Goal: Task Accomplishment & Management: Use online tool/utility

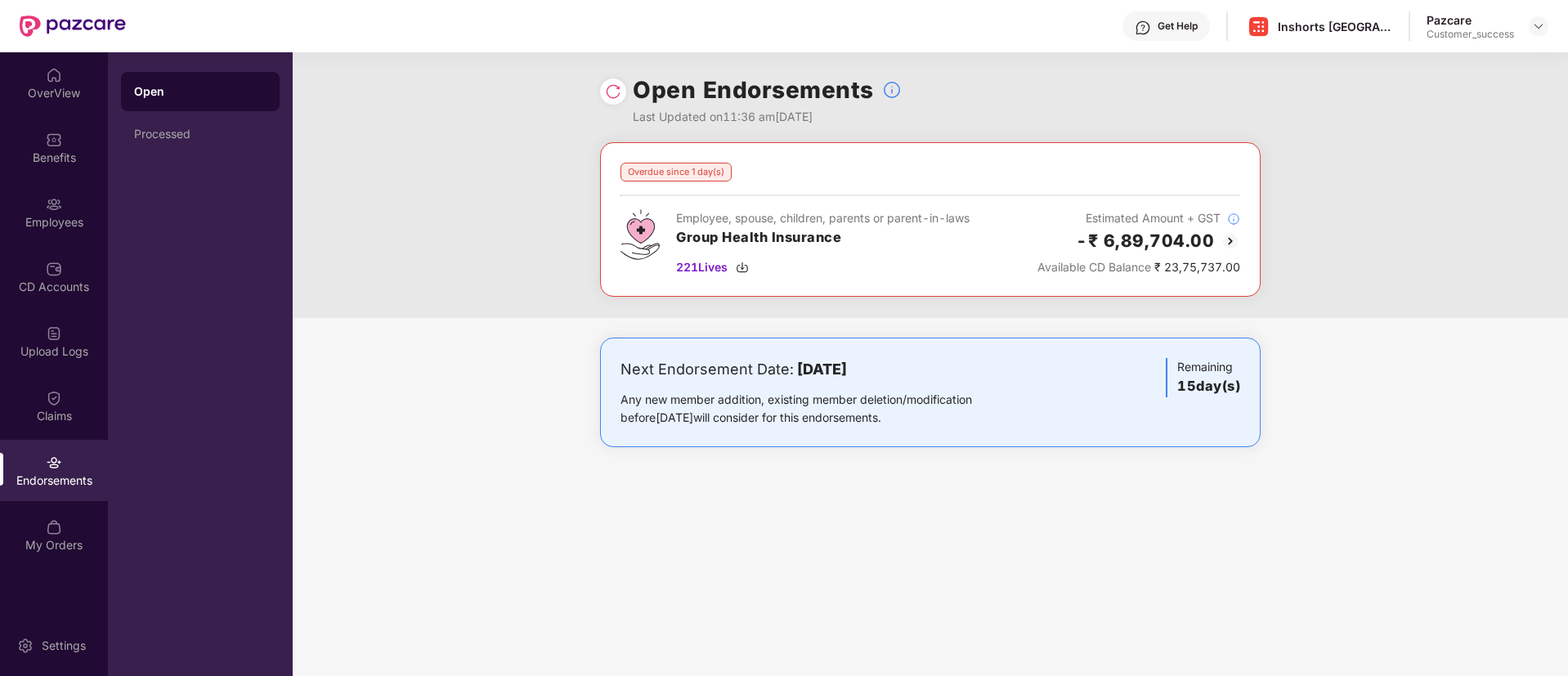
click at [617, 92] on img at bounding box center [613, 91] width 16 height 16
click at [609, 93] on img at bounding box center [613, 91] width 16 height 16
click at [1222, 235] on img at bounding box center [1230, 241] width 20 height 20
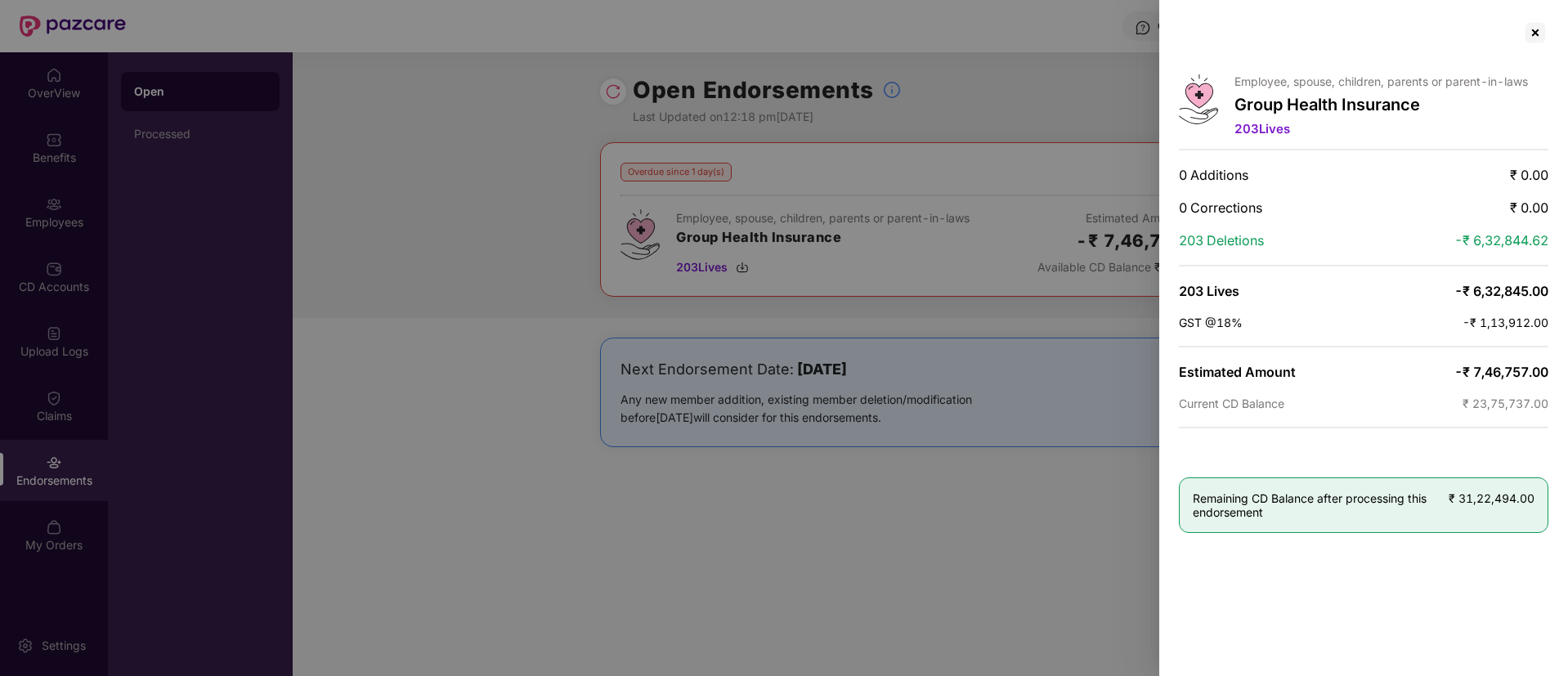
click at [548, 219] on div at bounding box center [784, 338] width 1568 height 676
click at [1527, 29] on div at bounding box center [1535, 32] width 26 height 26
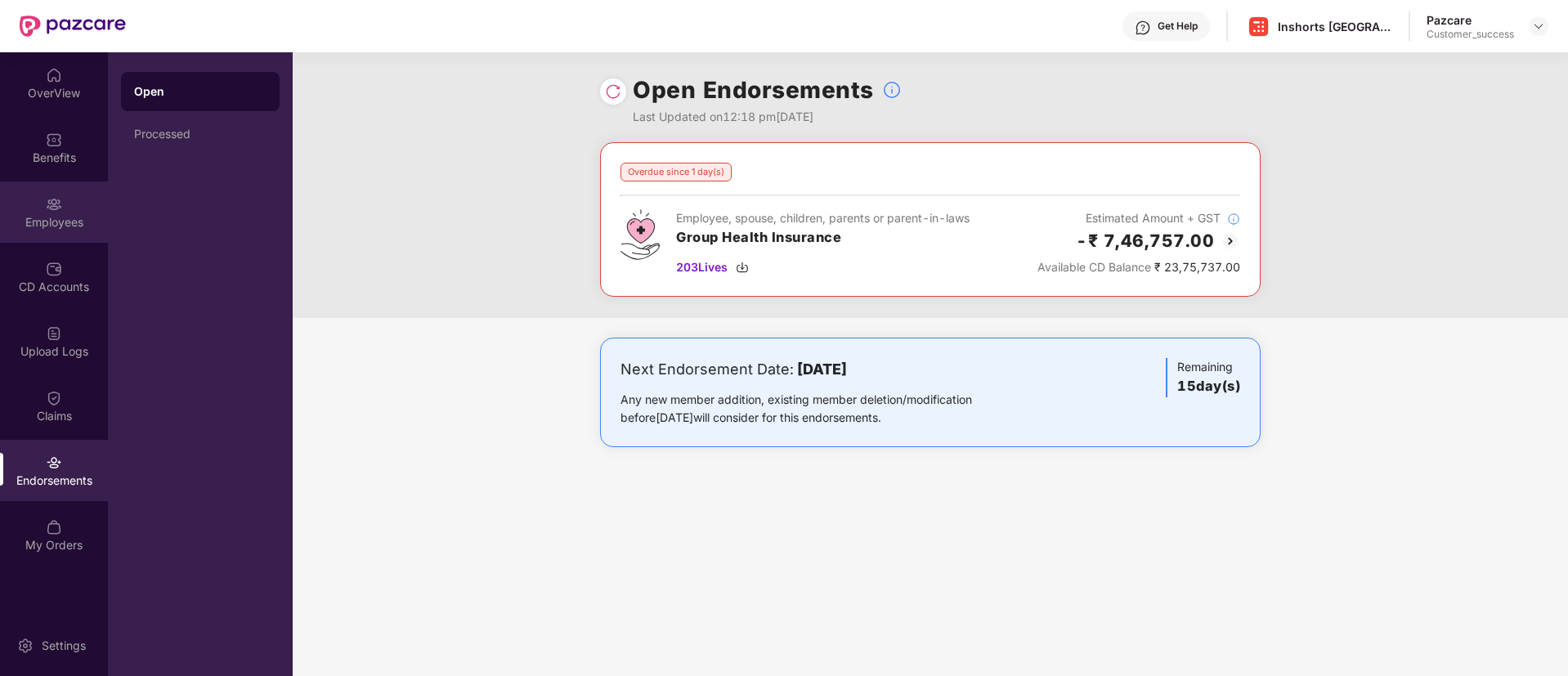
click at [49, 229] on div "Employees" at bounding box center [53, 222] width 108 height 16
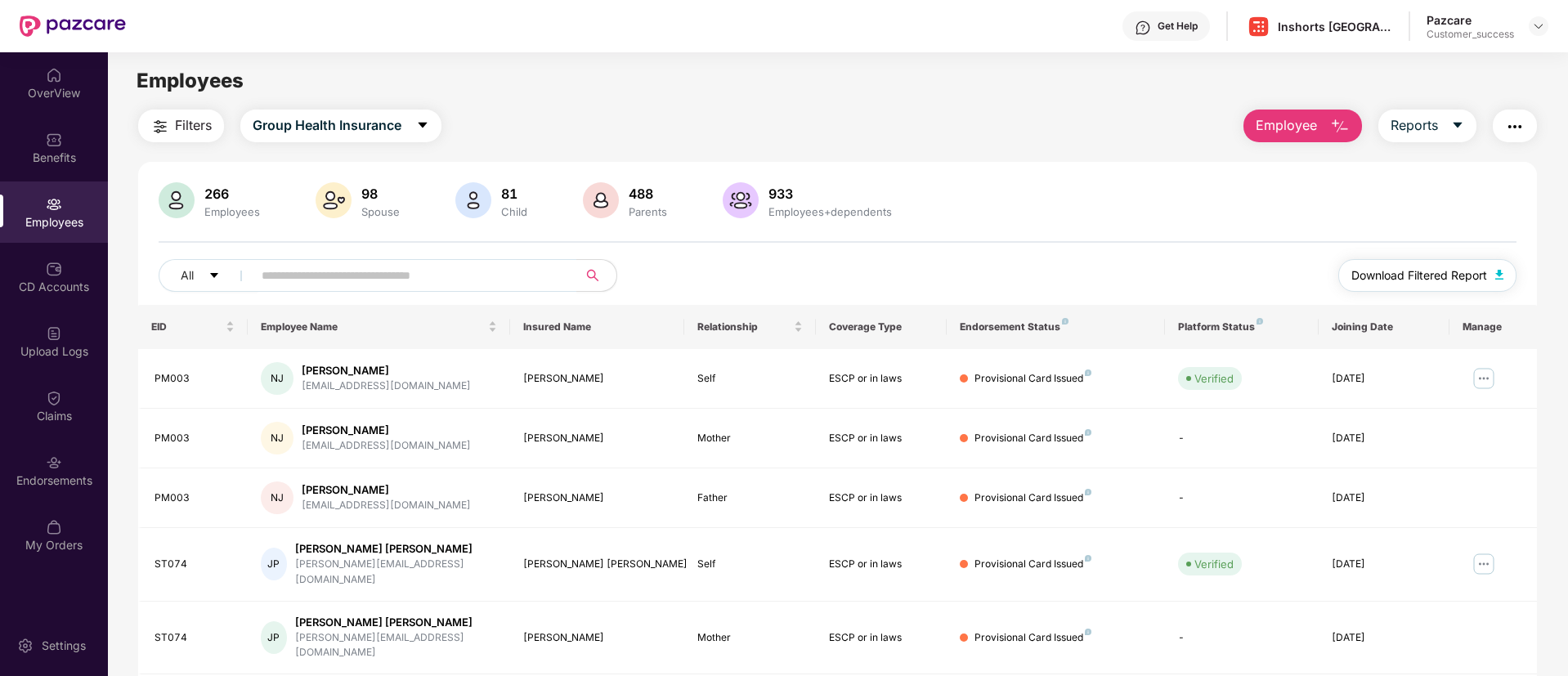
click at [1427, 267] on span "Download Filtered Report" at bounding box center [1419, 275] width 135 height 18
click at [60, 337] on img at bounding box center [53, 333] width 16 height 16
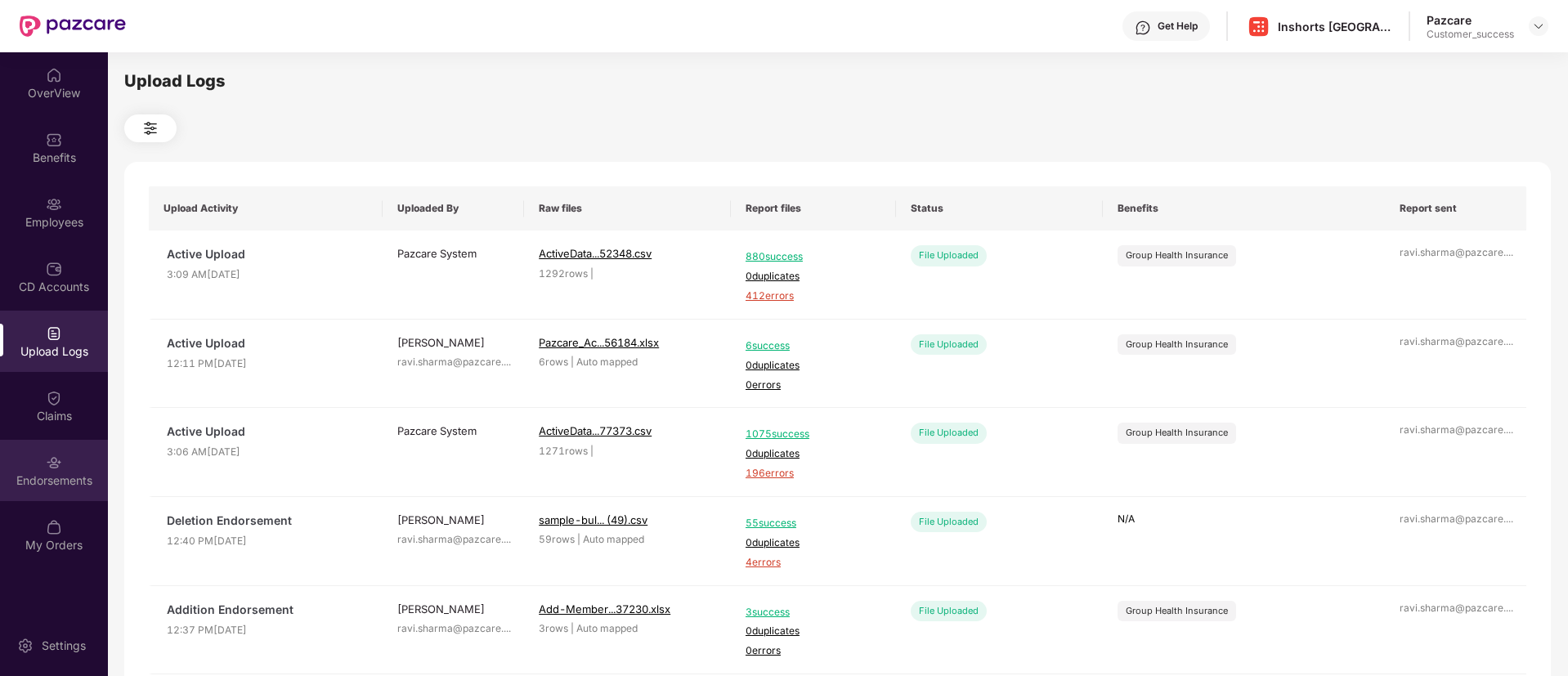
click at [65, 459] on div "Endorsements" at bounding box center [53, 470] width 108 height 61
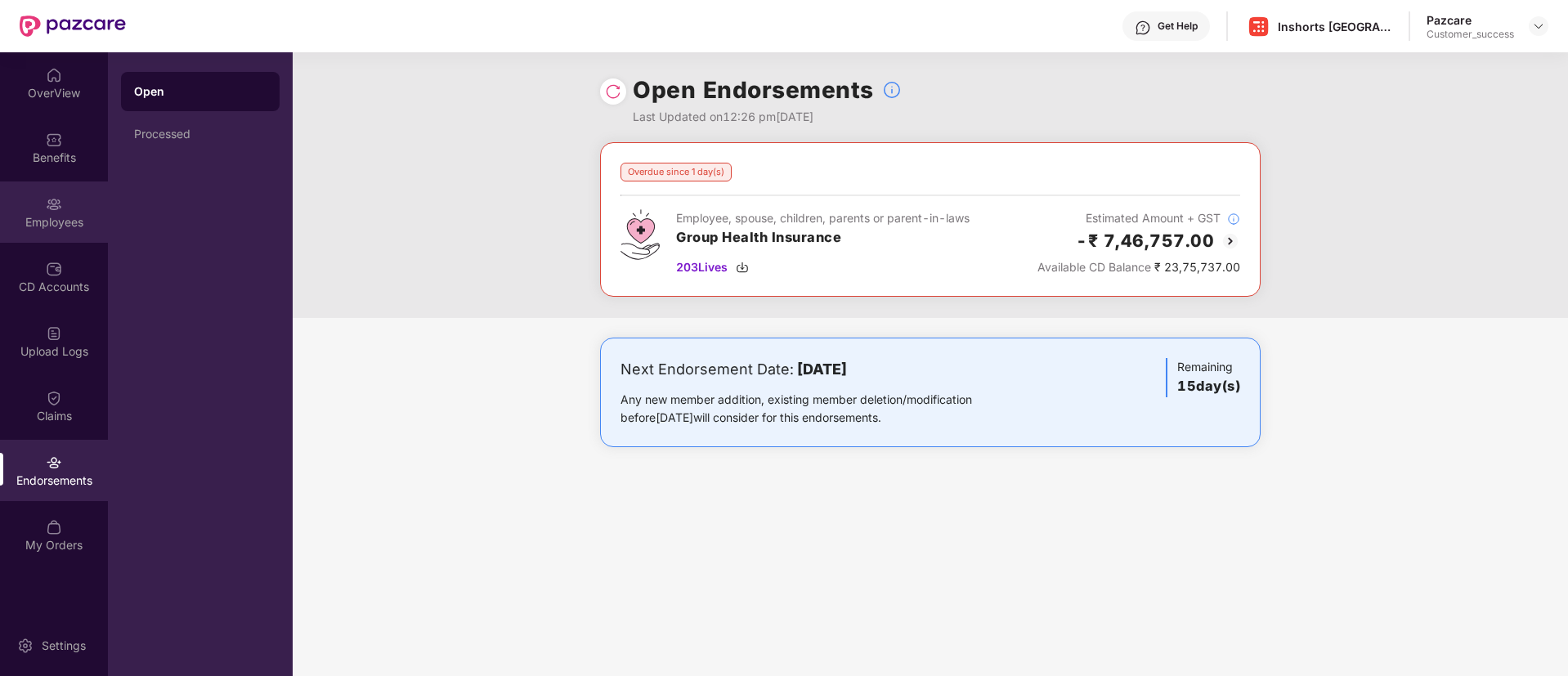
click at [56, 208] on img at bounding box center [53, 204] width 16 height 16
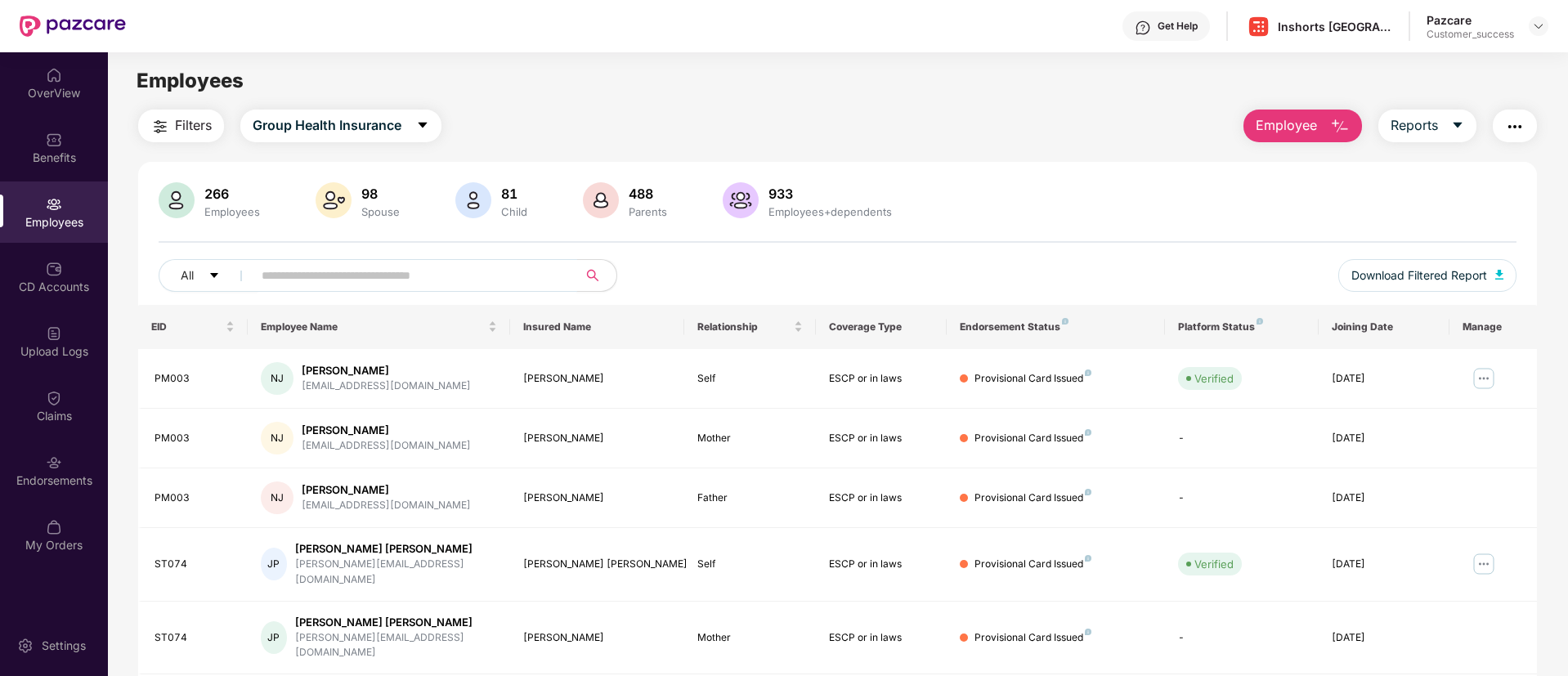
click at [387, 272] on input "text" at bounding box center [409, 275] width 293 height 25
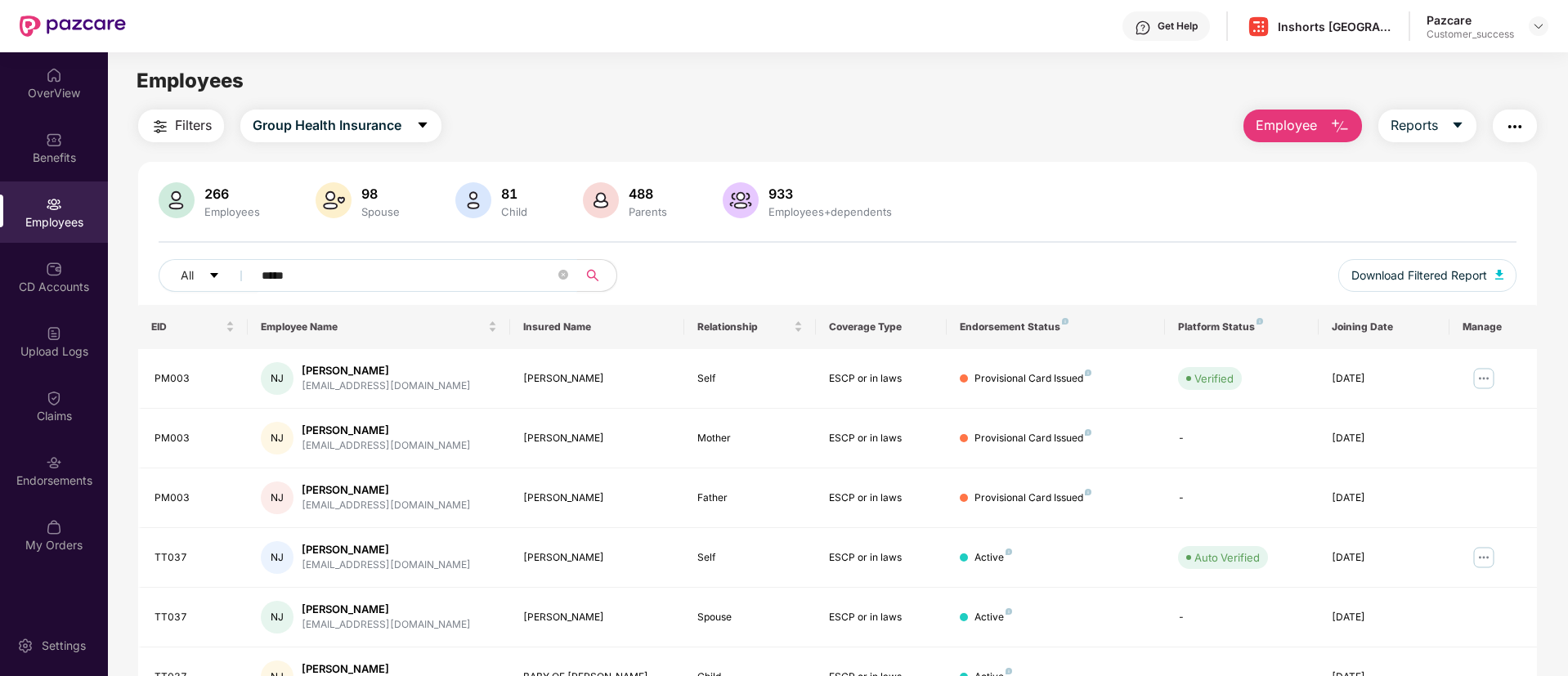
type input "*****"
click at [940, 204] on div "266 Employees 98 Spouse 81 Child 488 Parents 933 Employees+dependents" at bounding box center [838, 201] width 1358 height 39
click at [1510, 125] on img "button" at bounding box center [1515, 127] width 20 height 20
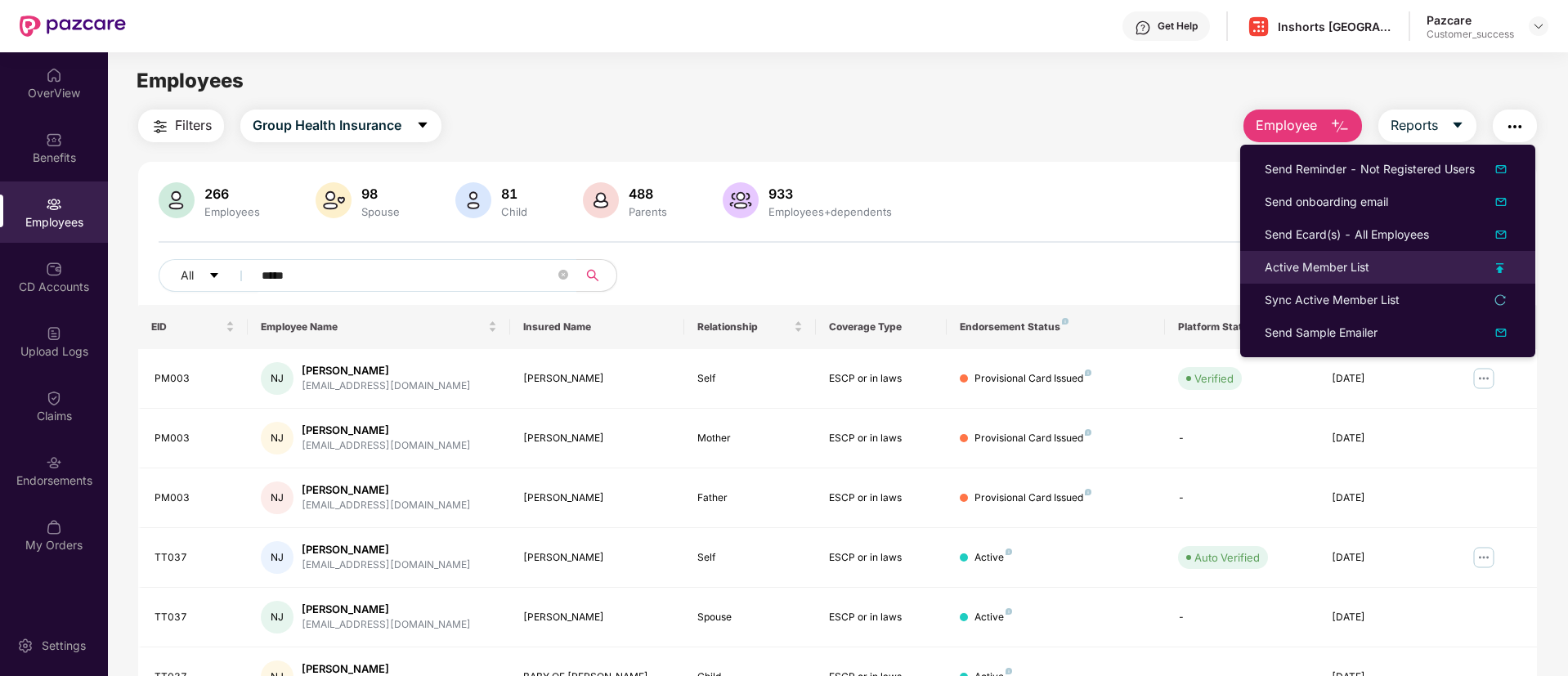
click at [1503, 267] on img at bounding box center [1500, 268] width 9 height 10
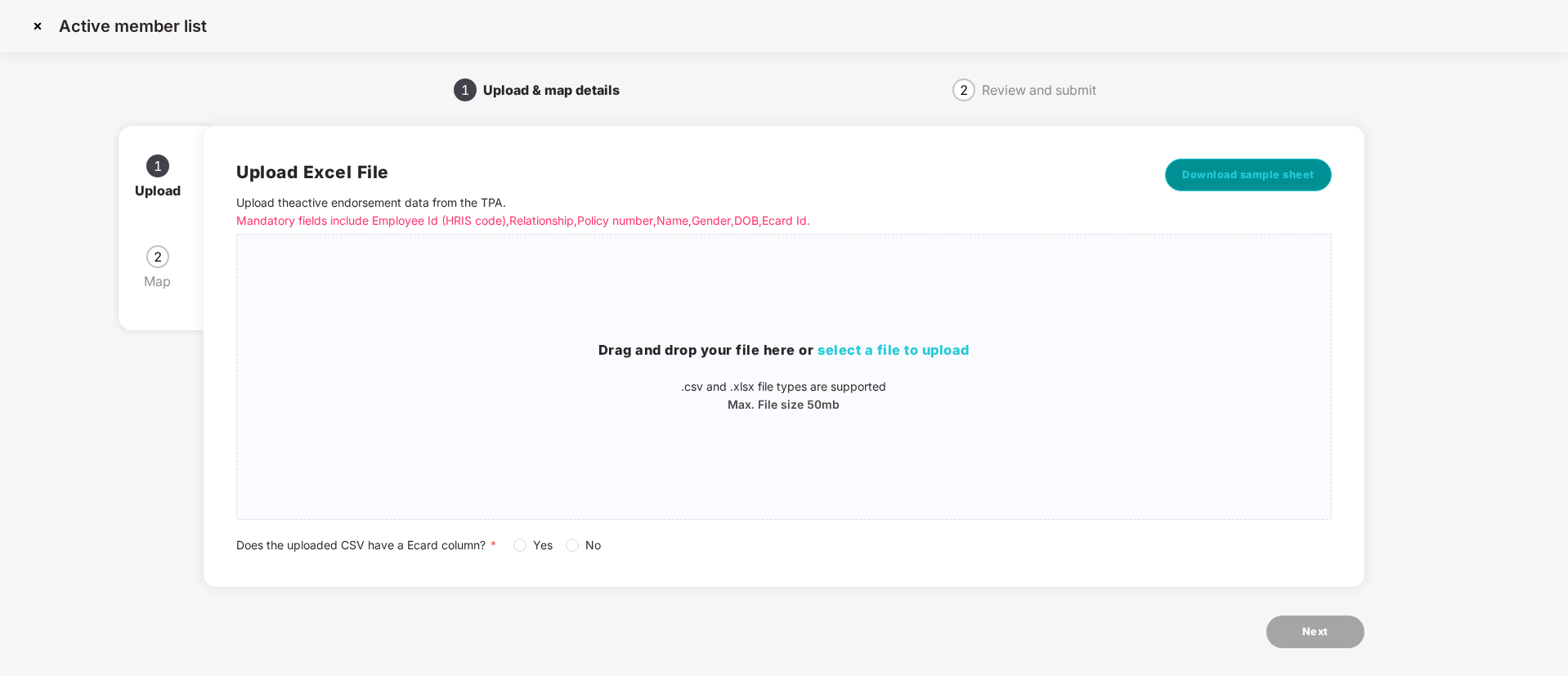
click at [1200, 176] on span "Download sample sheet" at bounding box center [1248, 174] width 132 height 16
click at [889, 348] on span "select a file to upload" at bounding box center [894, 349] width 152 height 16
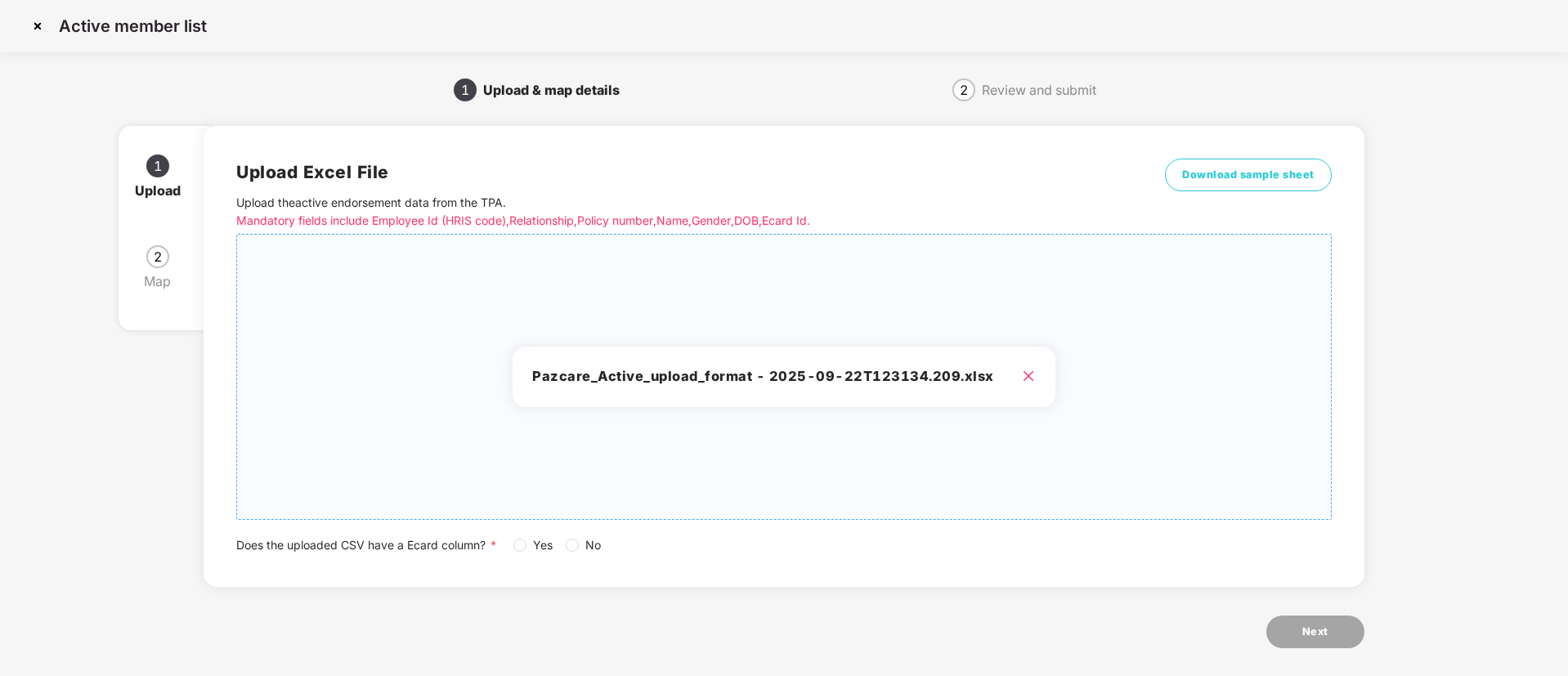
click at [533, 542] on span "Yes" at bounding box center [543, 545] width 32 height 18
click at [1303, 641] on button "Next" at bounding box center [1316, 631] width 98 height 32
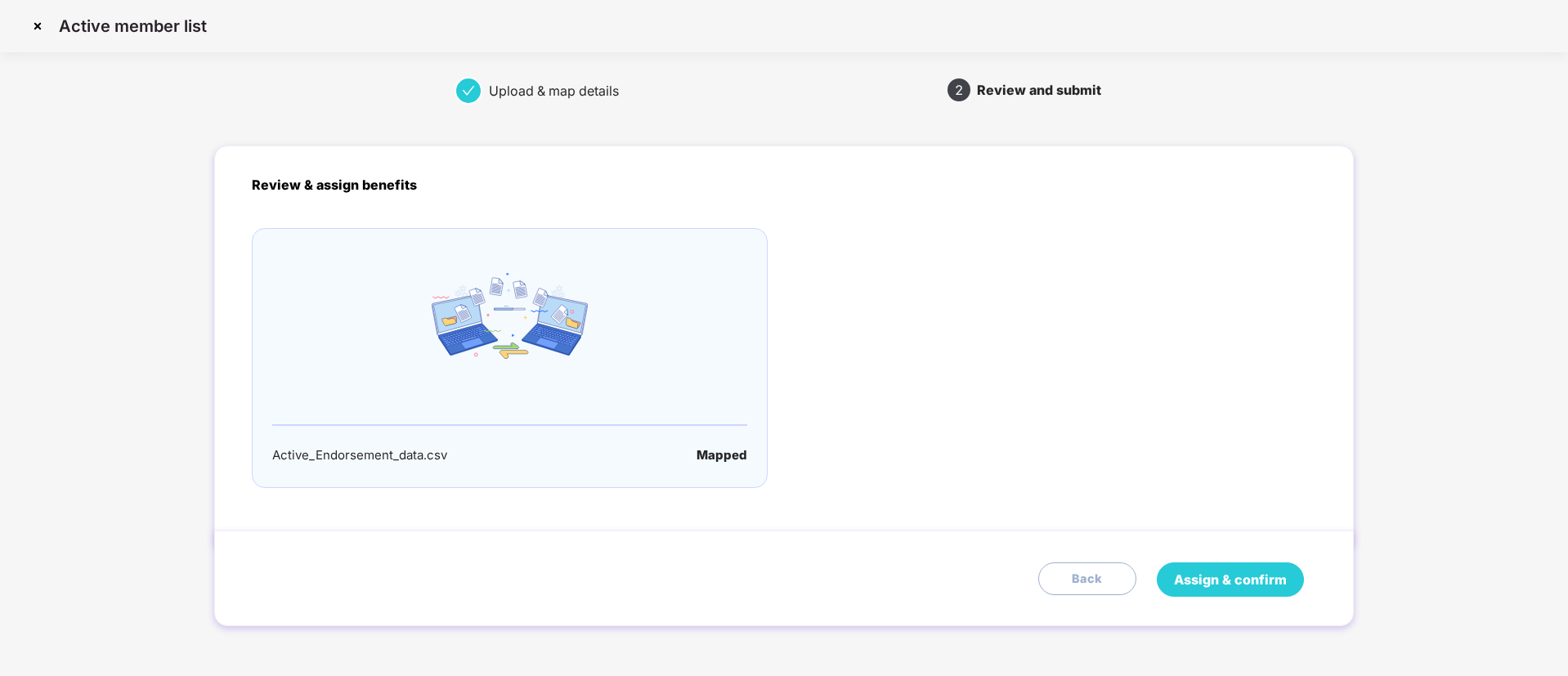
click at [1235, 565] on button "Assign & confirm" at bounding box center [1231, 580] width 147 height 34
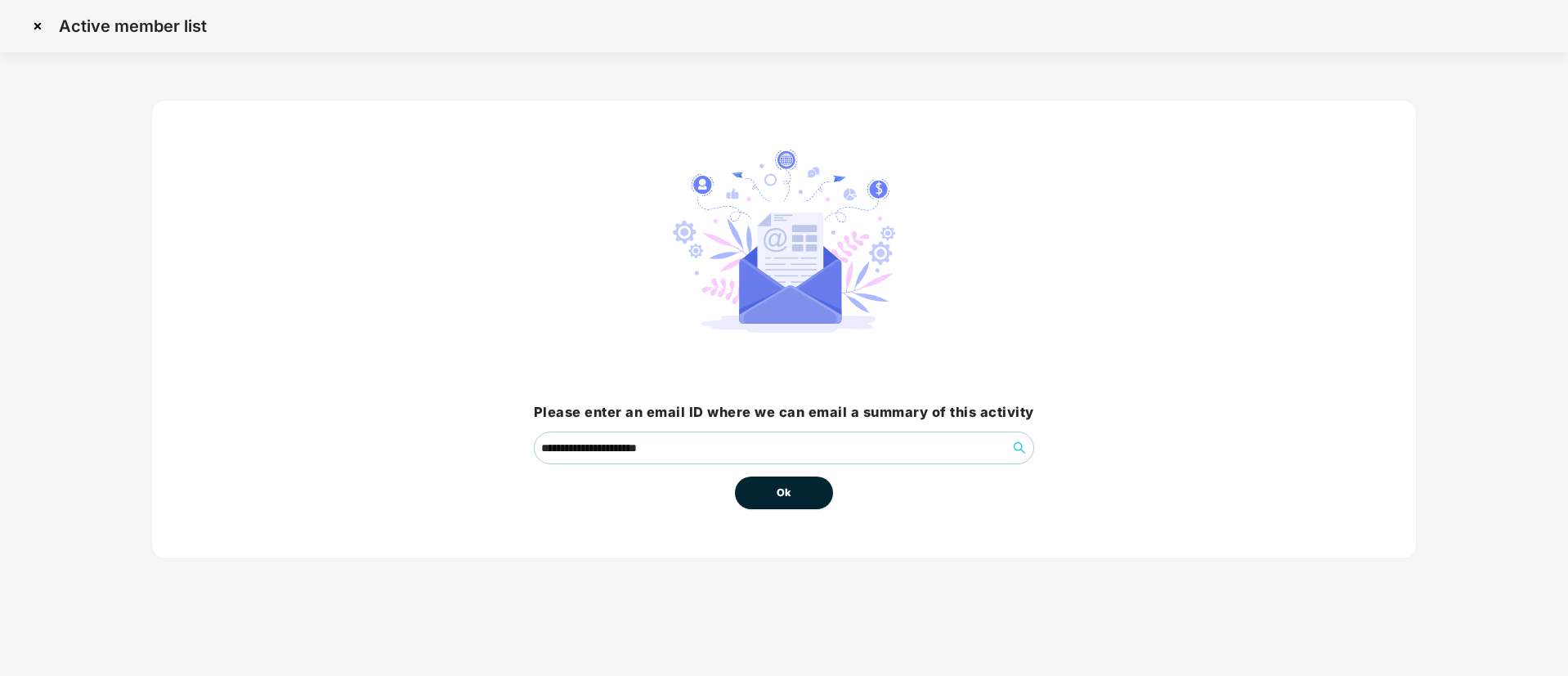
click at [771, 500] on button "Ok" at bounding box center [784, 492] width 98 height 32
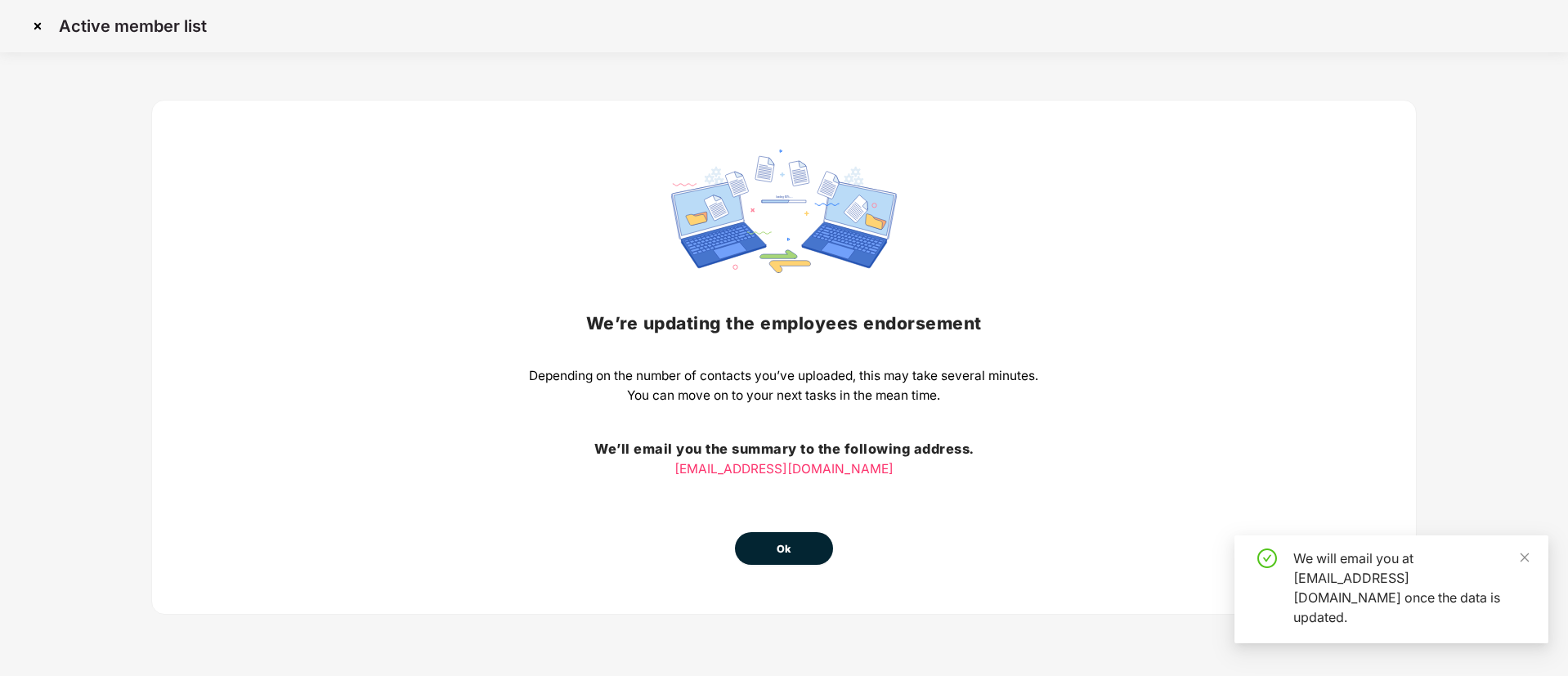
click at [772, 487] on div "We’re updating the employees endorsement Depending on the number of contacts yo…" at bounding box center [783, 357] width 510 height 415
click at [789, 541] on span "Ok" at bounding box center [783, 548] width 14 height 16
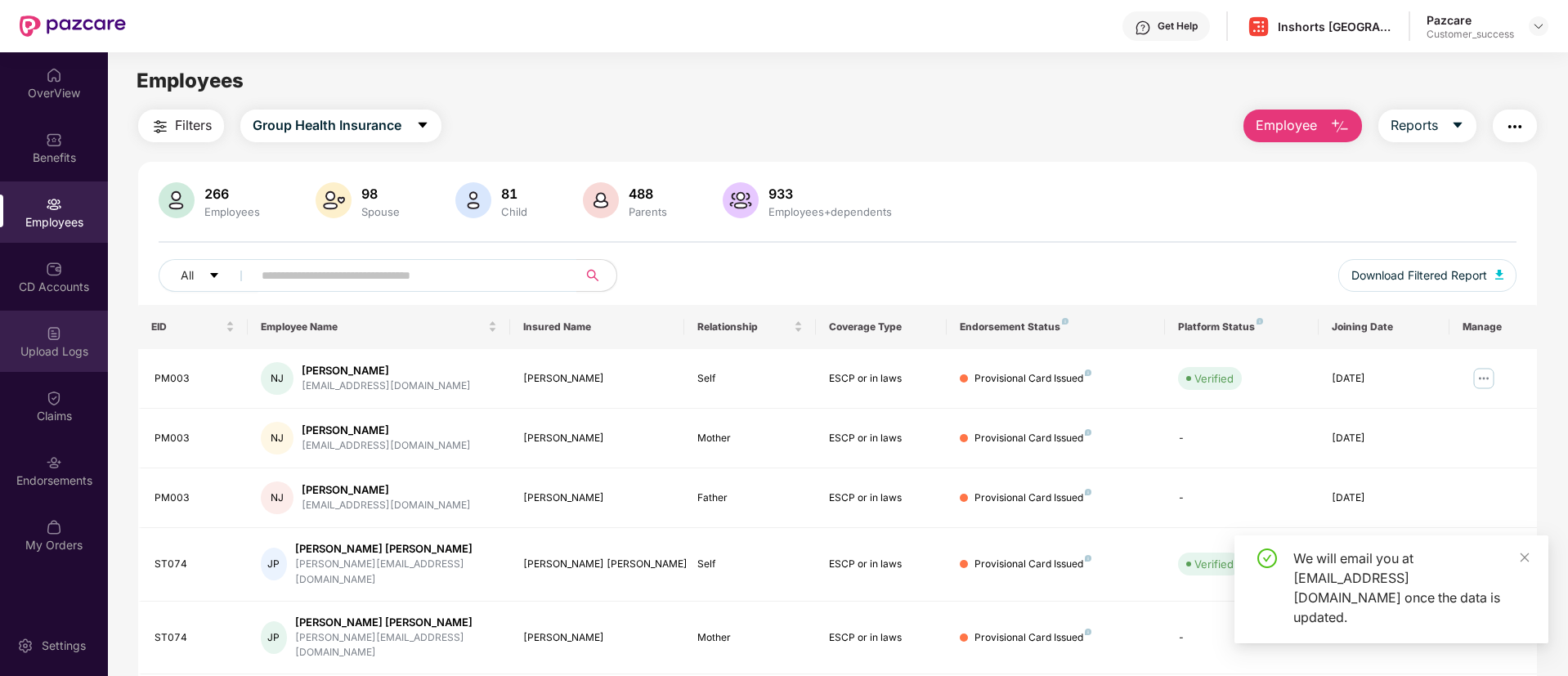
click at [38, 346] on div "Upload Logs" at bounding box center [53, 350] width 108 height 16
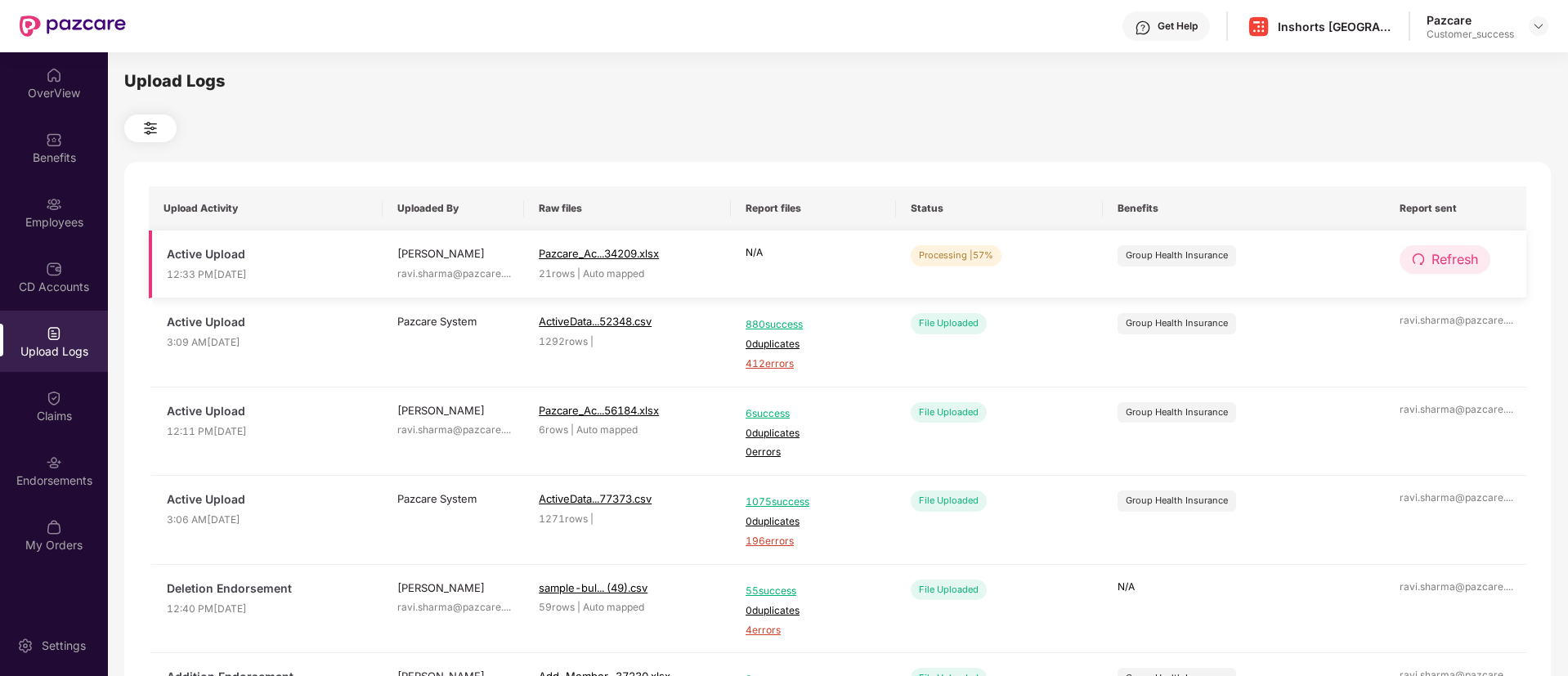
click at [1458, 245] on button "Refresh" at bounding box center [1444, 259] width 90 height 29
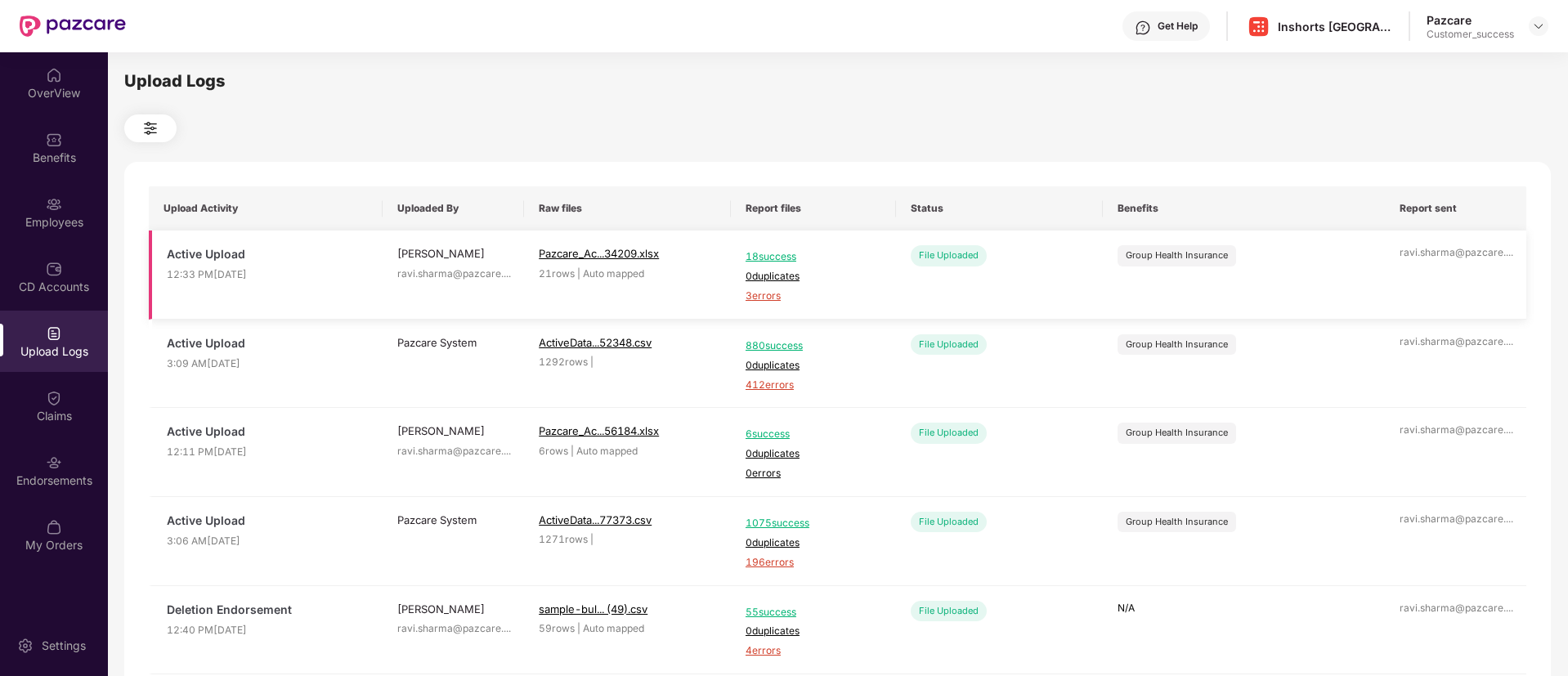
click at [749, 287] on div "18 success 0 duplicates 3 errors" at bounding box center [814, 274] width 135 height 59
click at [774, 292] on span "3 errors" at bounding box center [814, 296] width 135 height 15
click at [1538, 30] on img at bounding box center [1538, 27] width 13 height 13
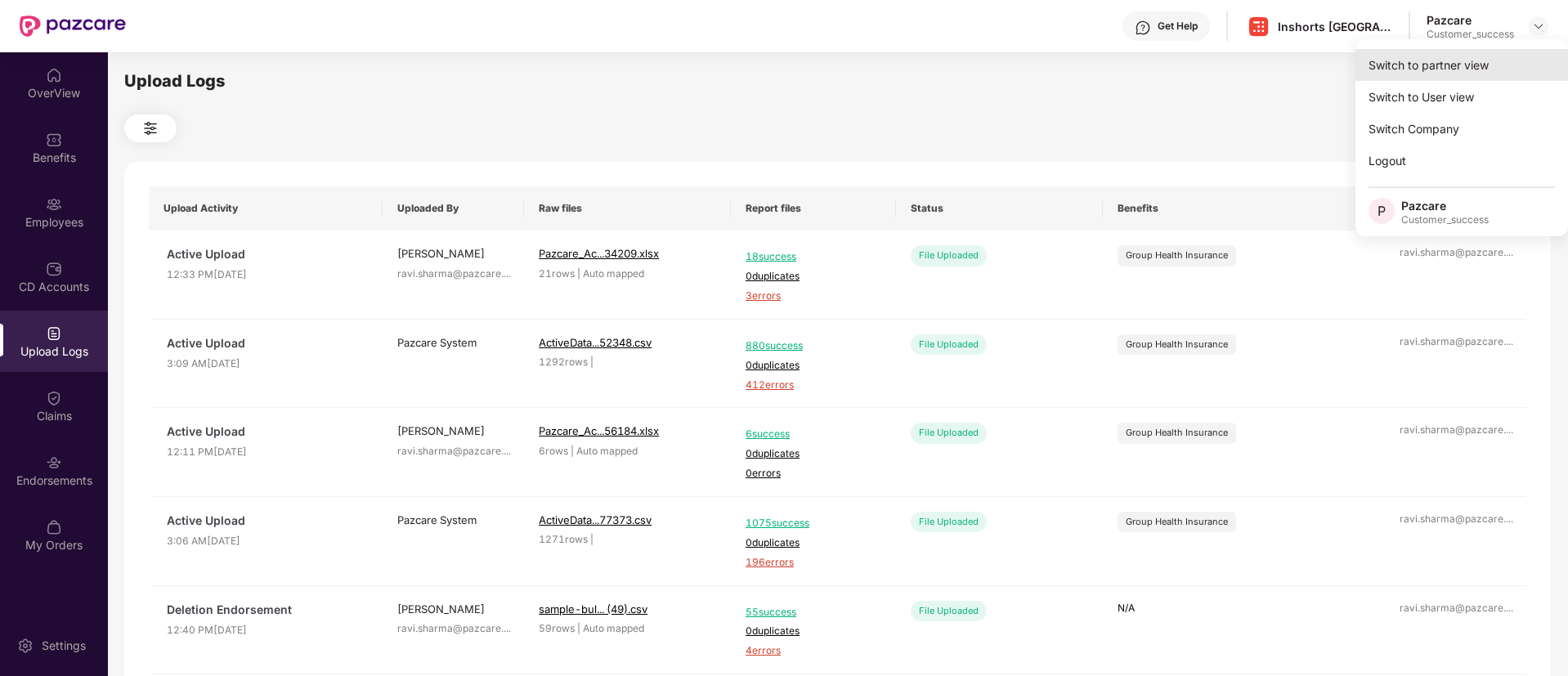
click at [1456, 74] on div "Switch to partner view" at bounding box center [1461, 64] width 212 height 31
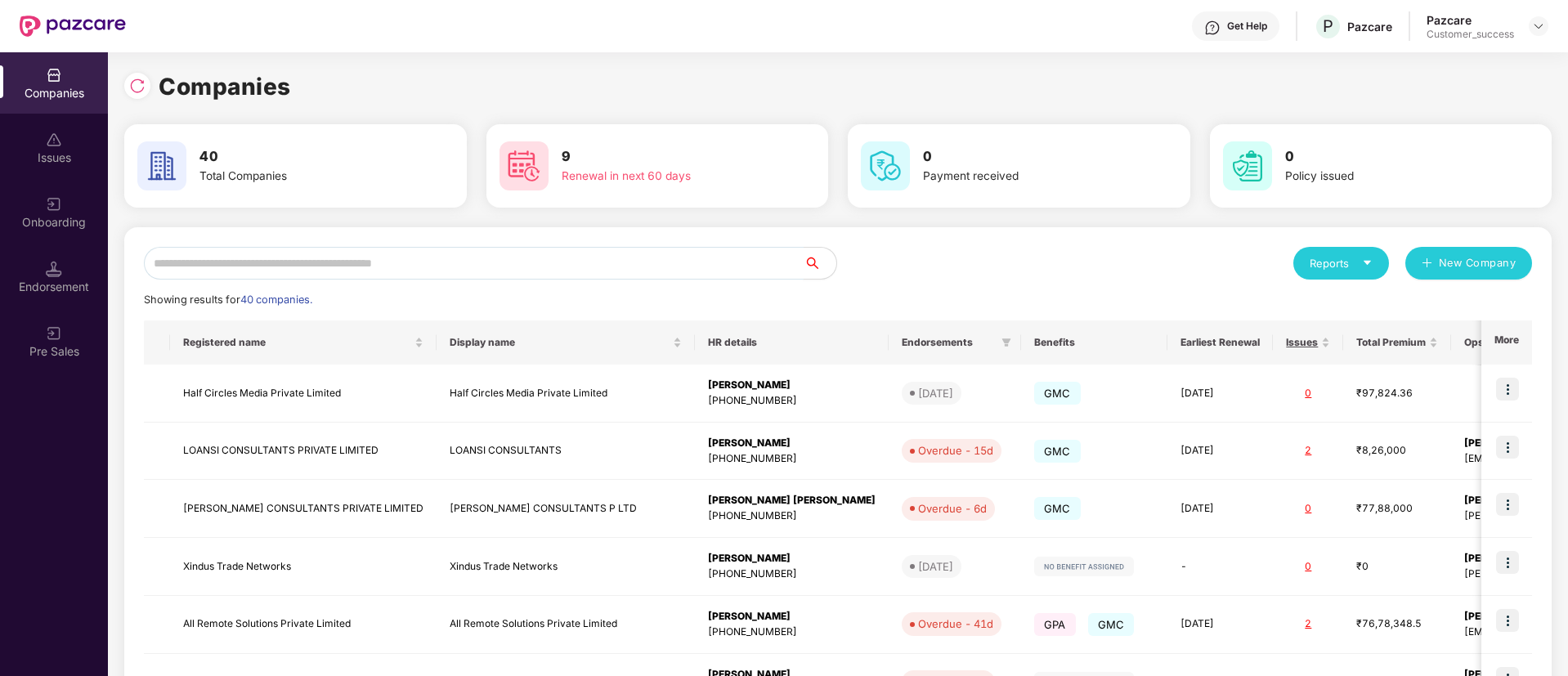
click at [512, 255] on input "text" at bounding box center [473, 263] width 660 height 32
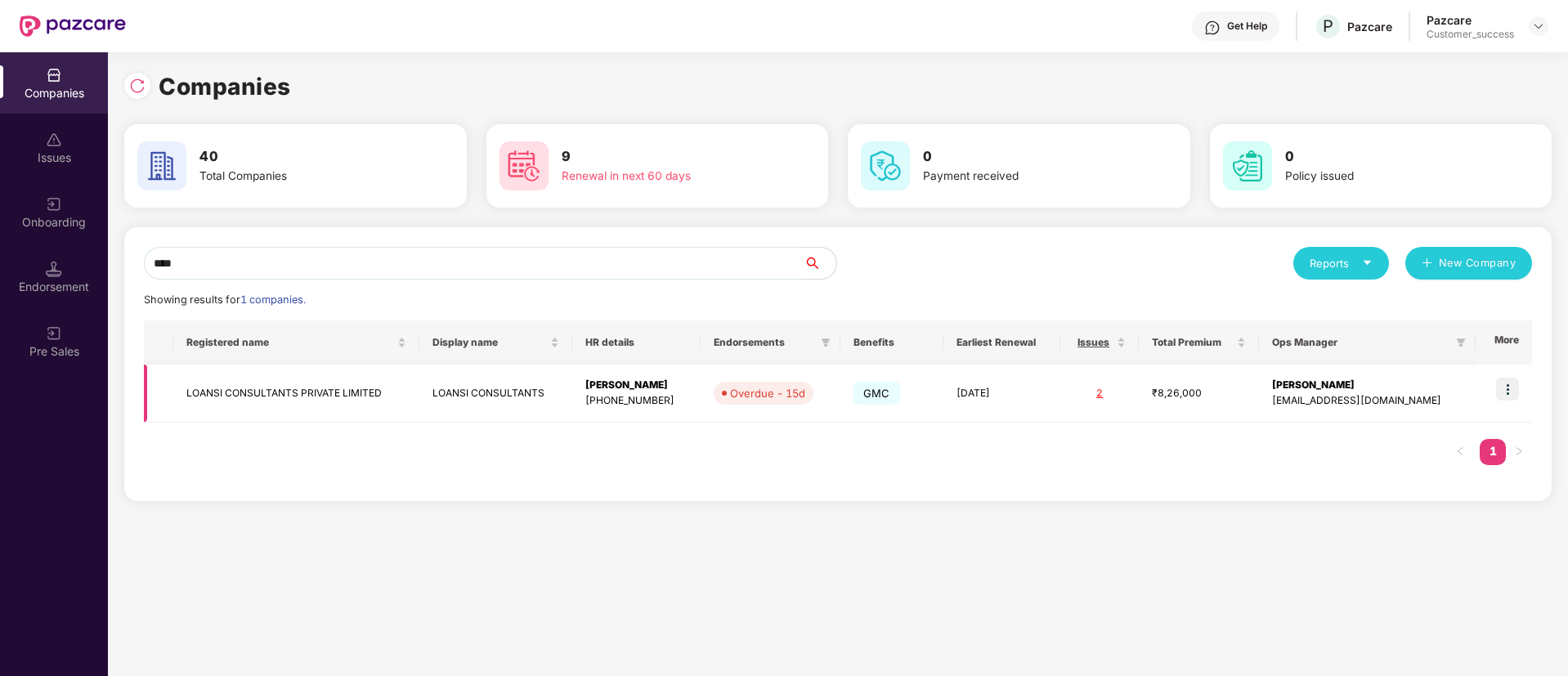
type input "****"
click at [1505, 379] on img at bounding box center [1508, 389] width 23 height 23
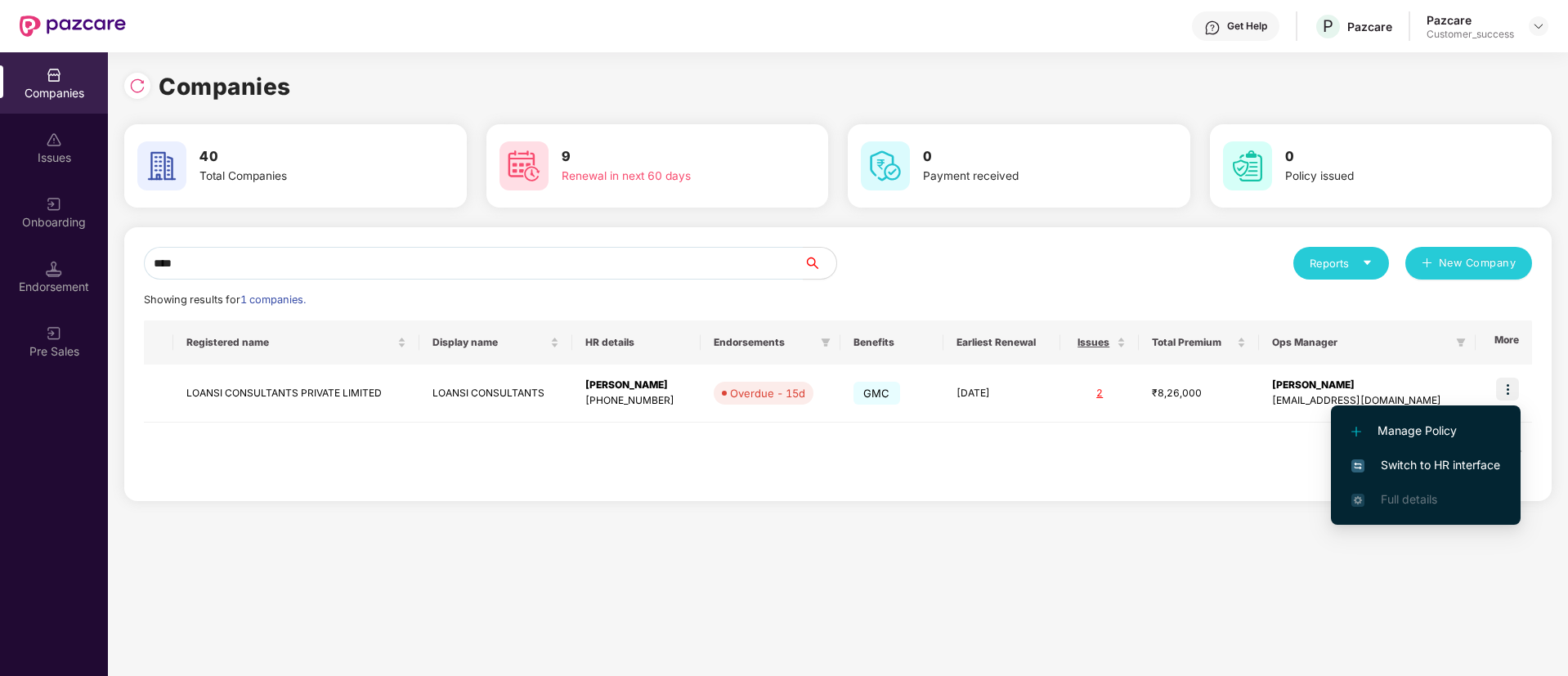
click at [1406, 471] on span "Switch to HR interface" at bounding box center [1426, 465] width 149 height 18
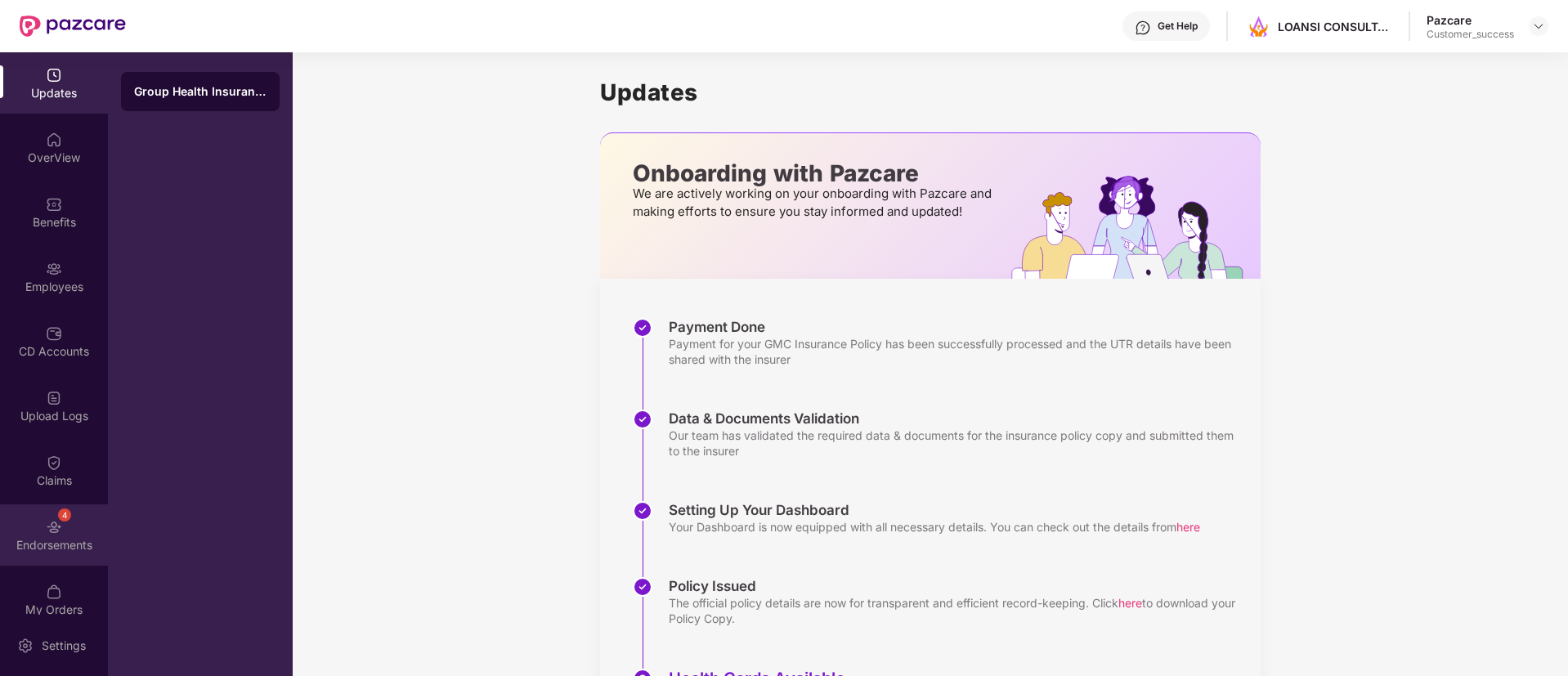
click at [49, 537] on div "Endorsements" at bounding box center [53, 545] width 108 height 16
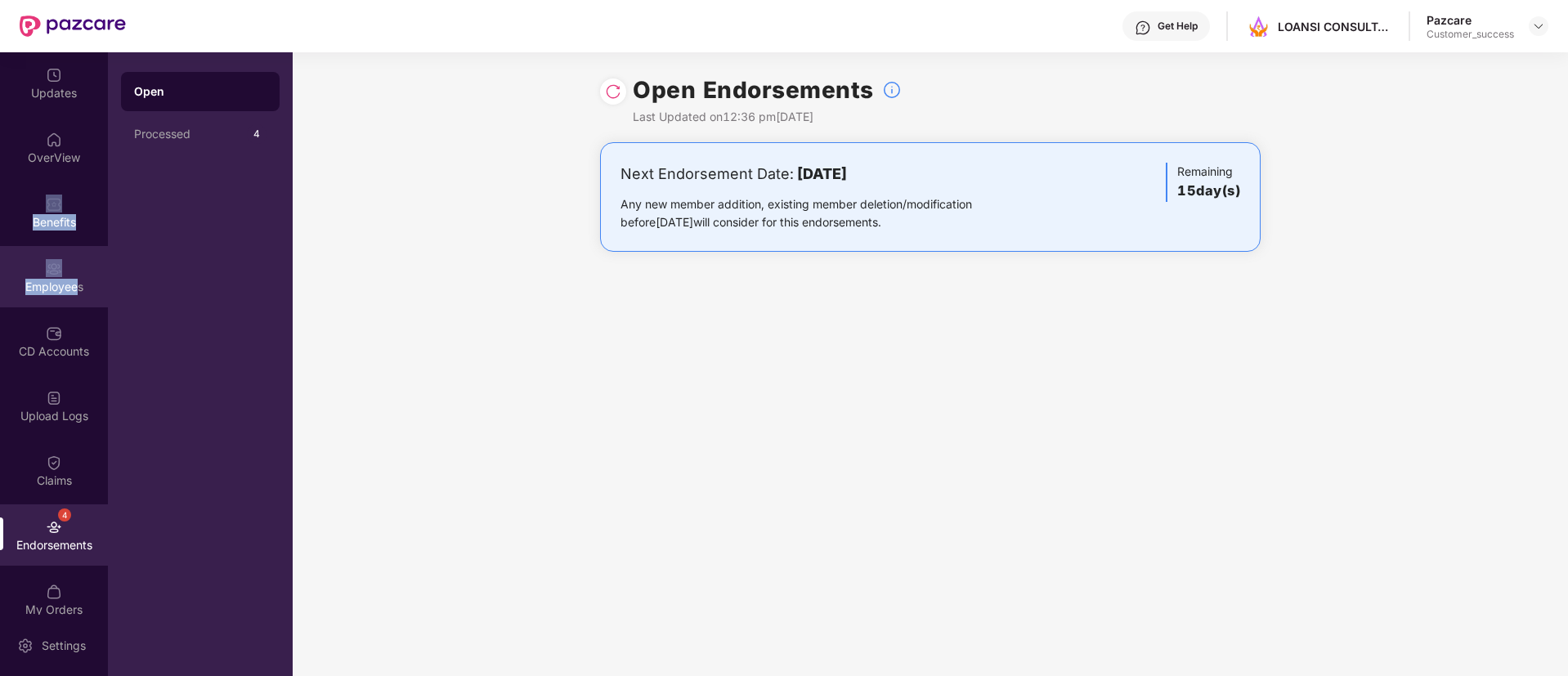
drag, startPoint x: 60, startPoint y: 207, endPoint x: 75, endPoint y: 286, distance: 80.4
click at [75, 286] on div "Updates OverView Benefits Employees CD Accounts Upload Logs Claims 4 Endorsemen…" at bounding box center [53, 333] width 108 height 563
click at [75, 286] on div "Employees" at bounding box center [53, 287] width 108 height 16
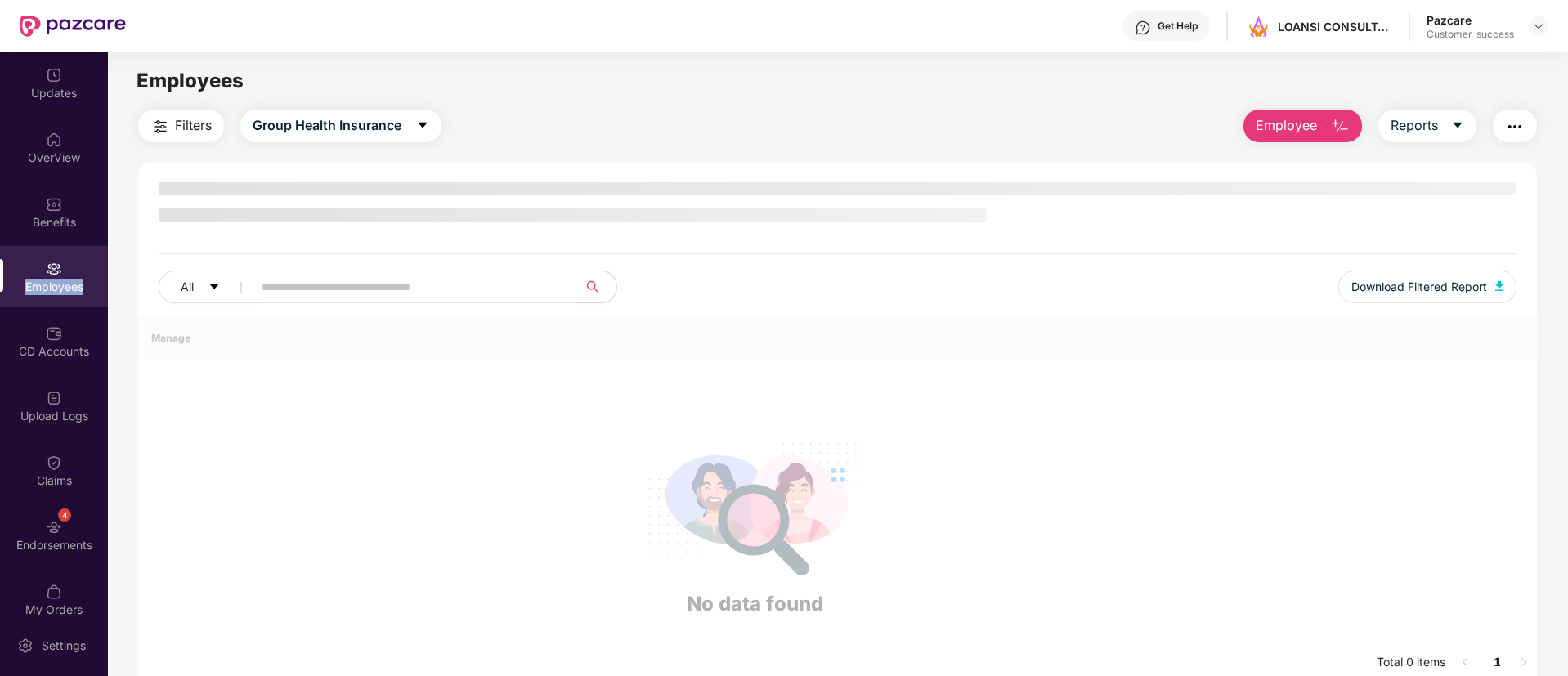
click at [75, 286] on div "Employees" at bounding box center [53, 287] width 108 height 16
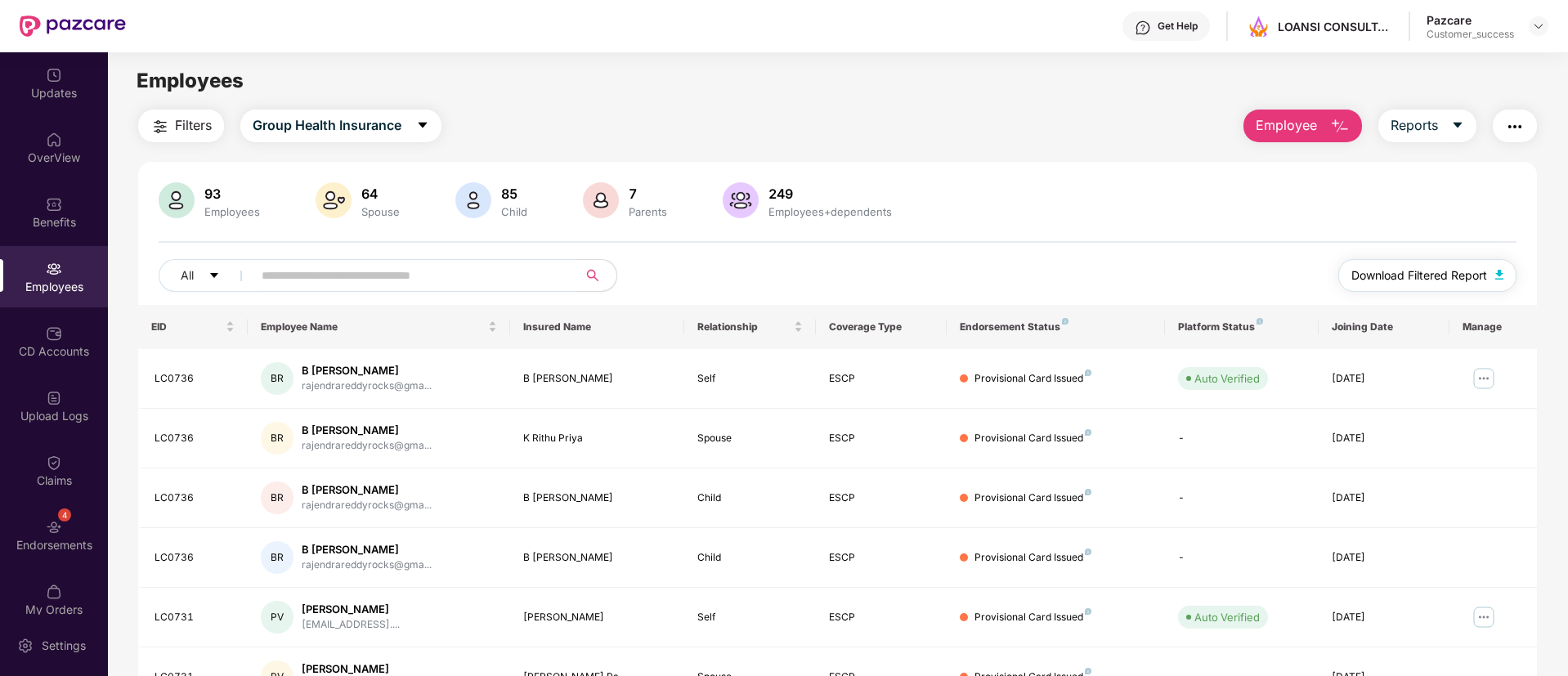
click at [1463, 280] on span "Download Filtered Report" at bounding box center [1419, 275] width 135 height 18
click at [1520, 134] on img "button" at bounding box center [1515, 127] width 20 height 20
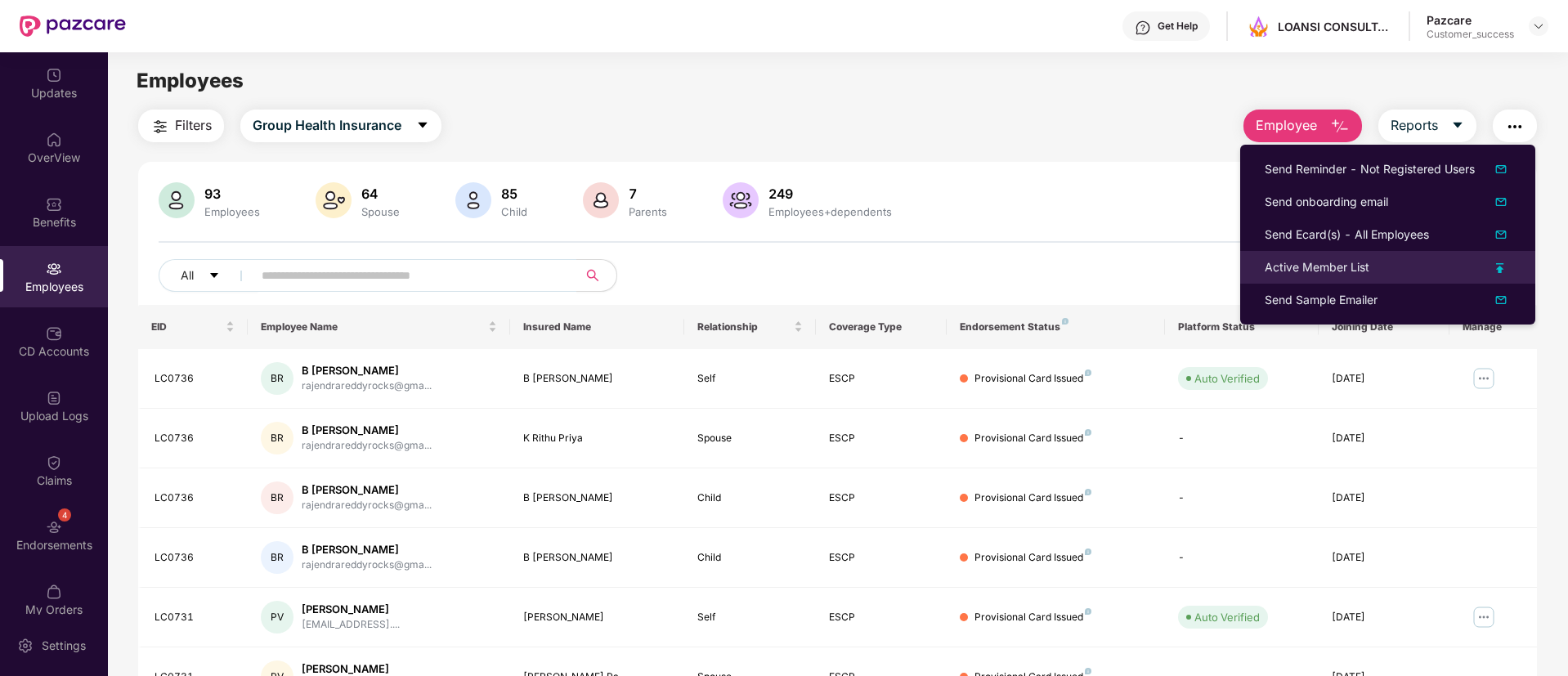
click at [1499, 265] on img at bounding box center [1500, 268] width 9 height 10
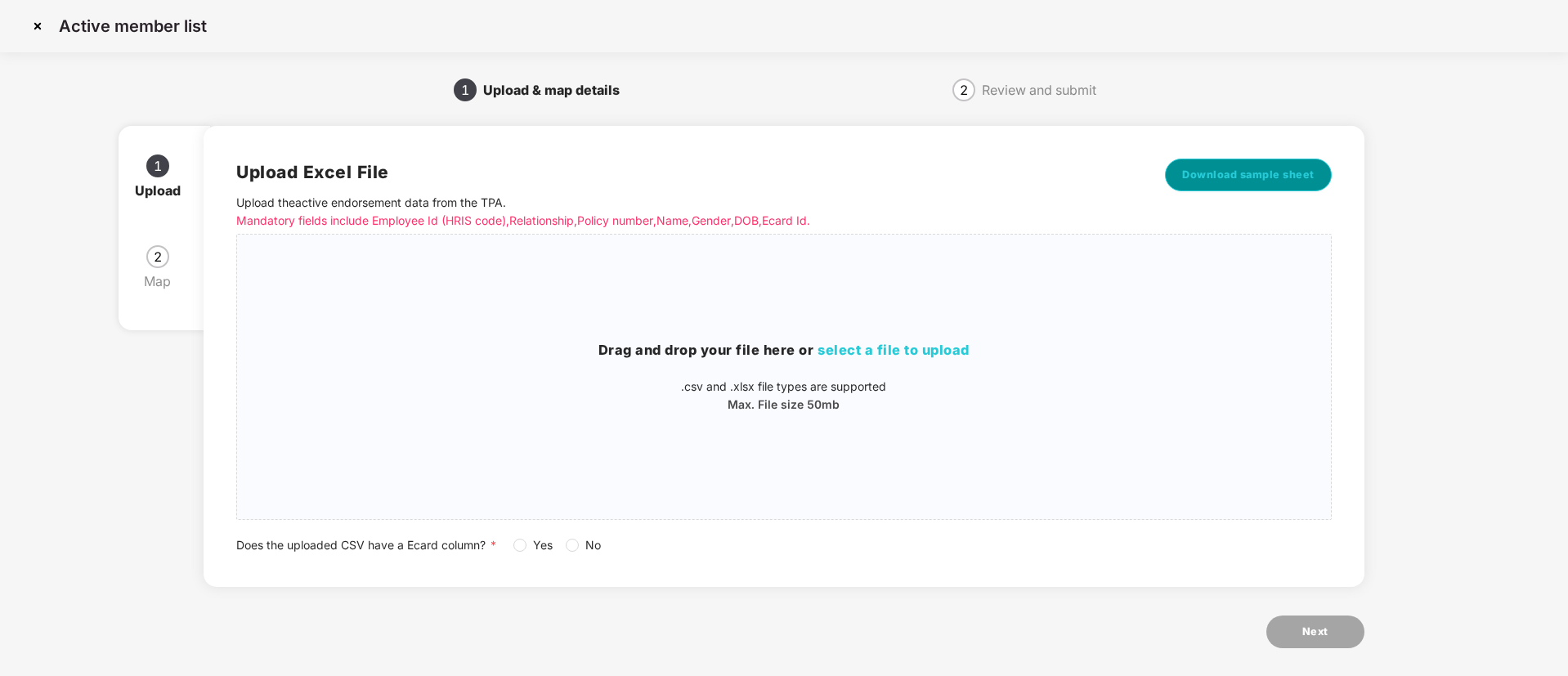
click at [1265, 170] on span "Download sample sheet" at bounding box center [1248, 174] width 132 height 16
click at [888, 353] on span "select a file to upload" at bounding box center [894, 349] width 152 height 16
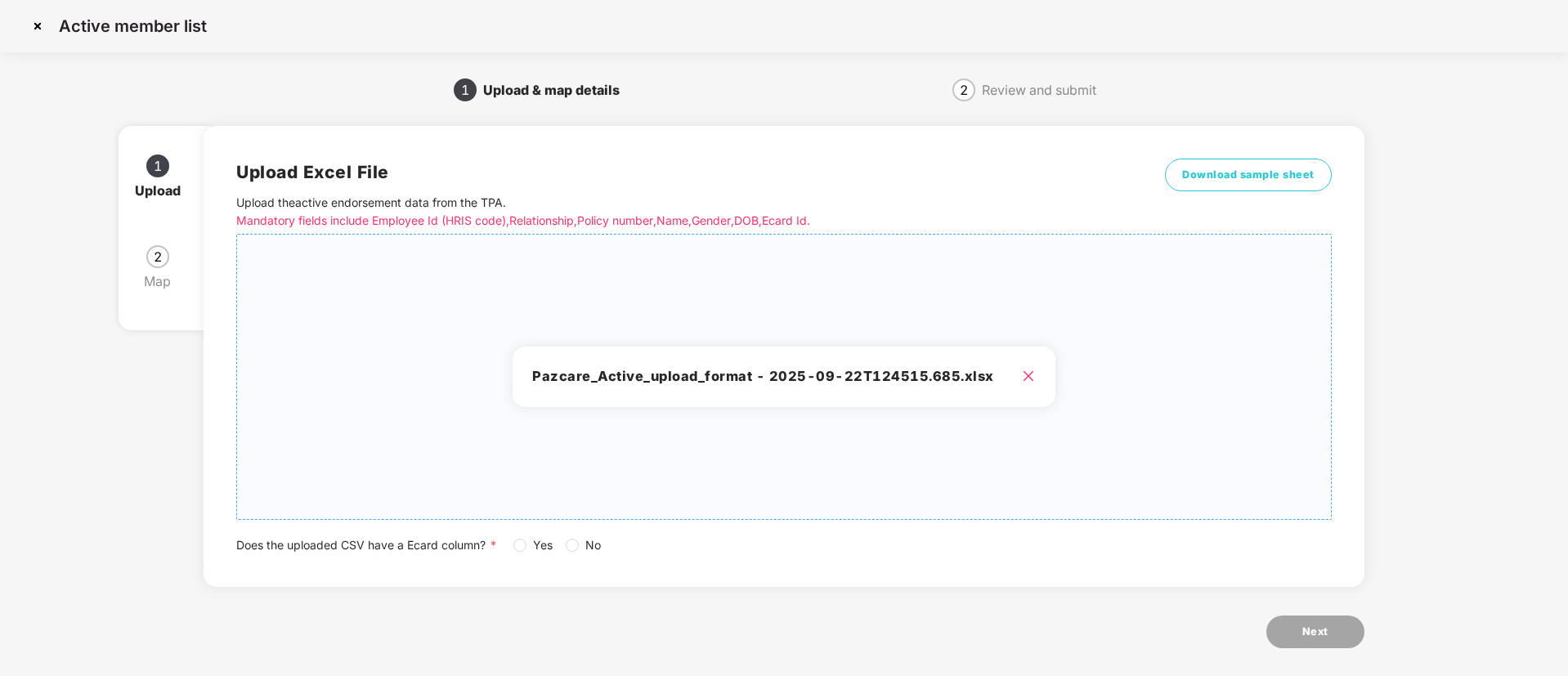
click at [516, 536] on label "Yes" at bounding box center [536, 545] width 46 height 18
click at [1317, 636] on span "Next" at bounding box center [1315, 631] width 26 height 16
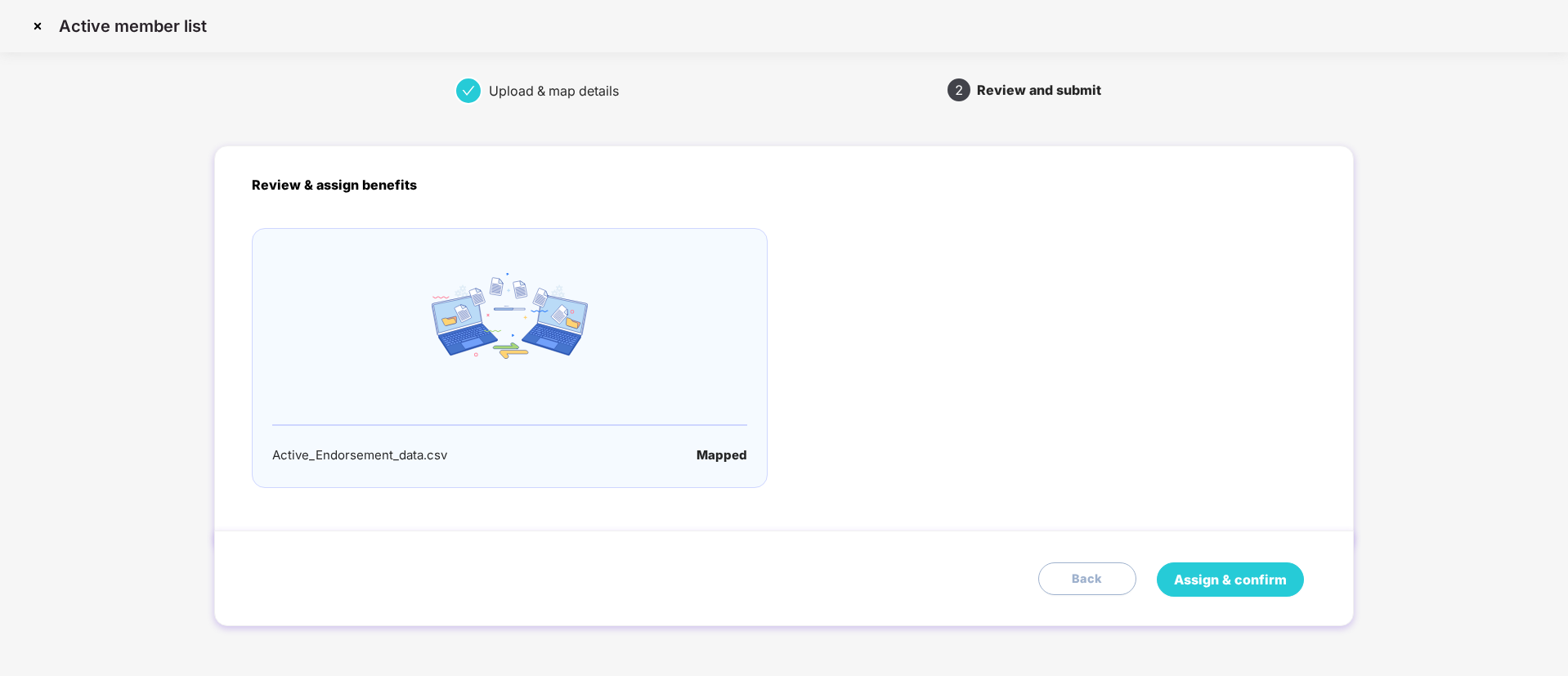
click at [1226, 574] on span "Assign & confirm" at bounding box center [1231, 579] width 112 height 20
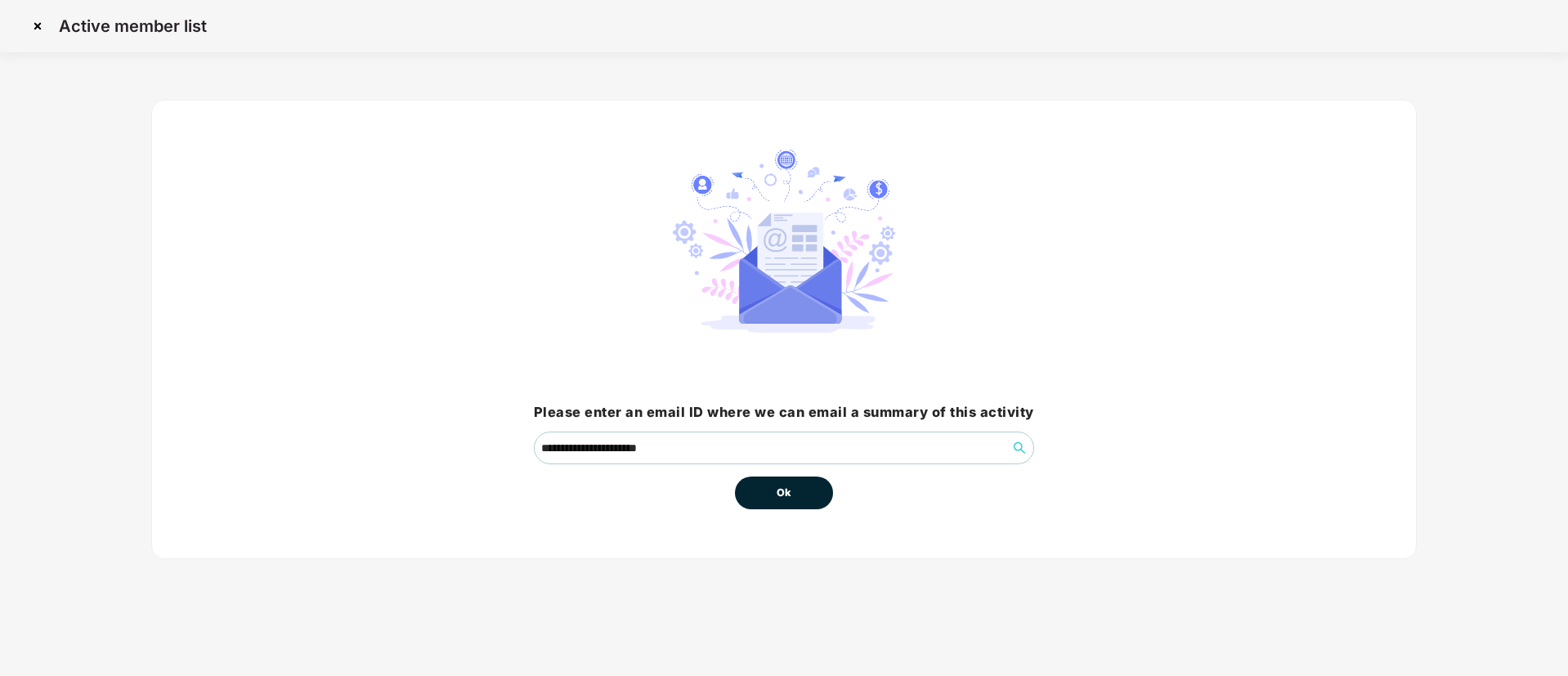
click at [773, 484] on button "Ok" at bounding box center [784, 492] width 98 height 32
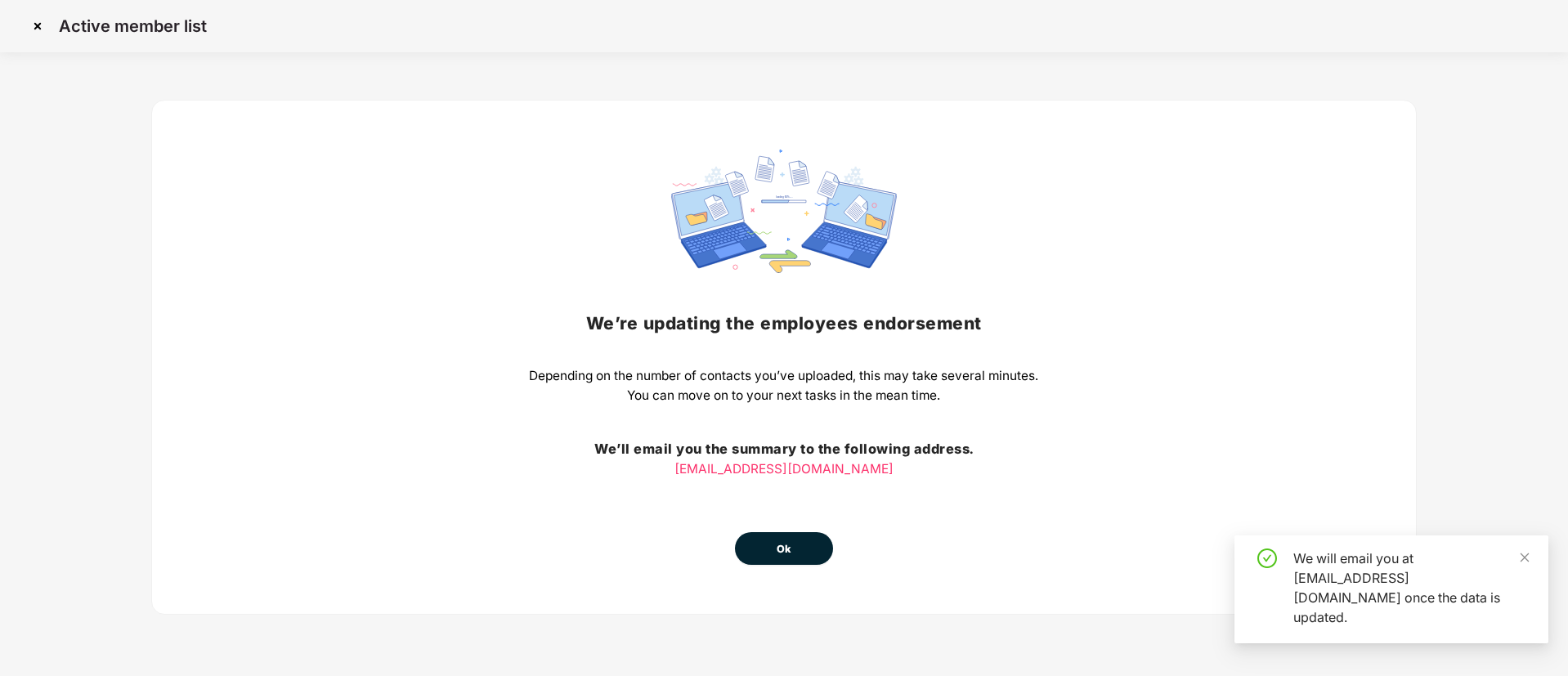
click at [788, 559] on button "Ok" at bounding box center [784, 548] width 98 height 32
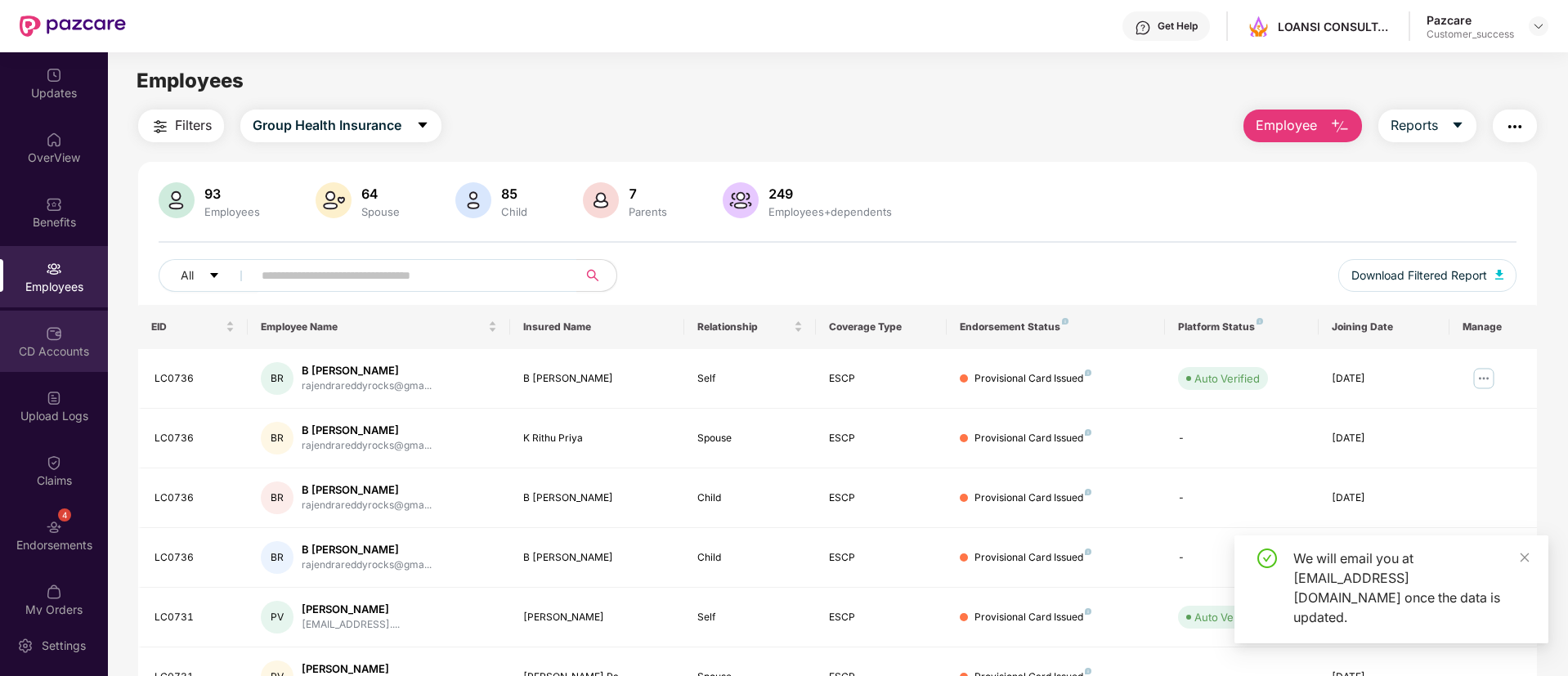
click at [55, 371] on div "CD Accounts" at bounding box center [53, 341] width 108 height 61
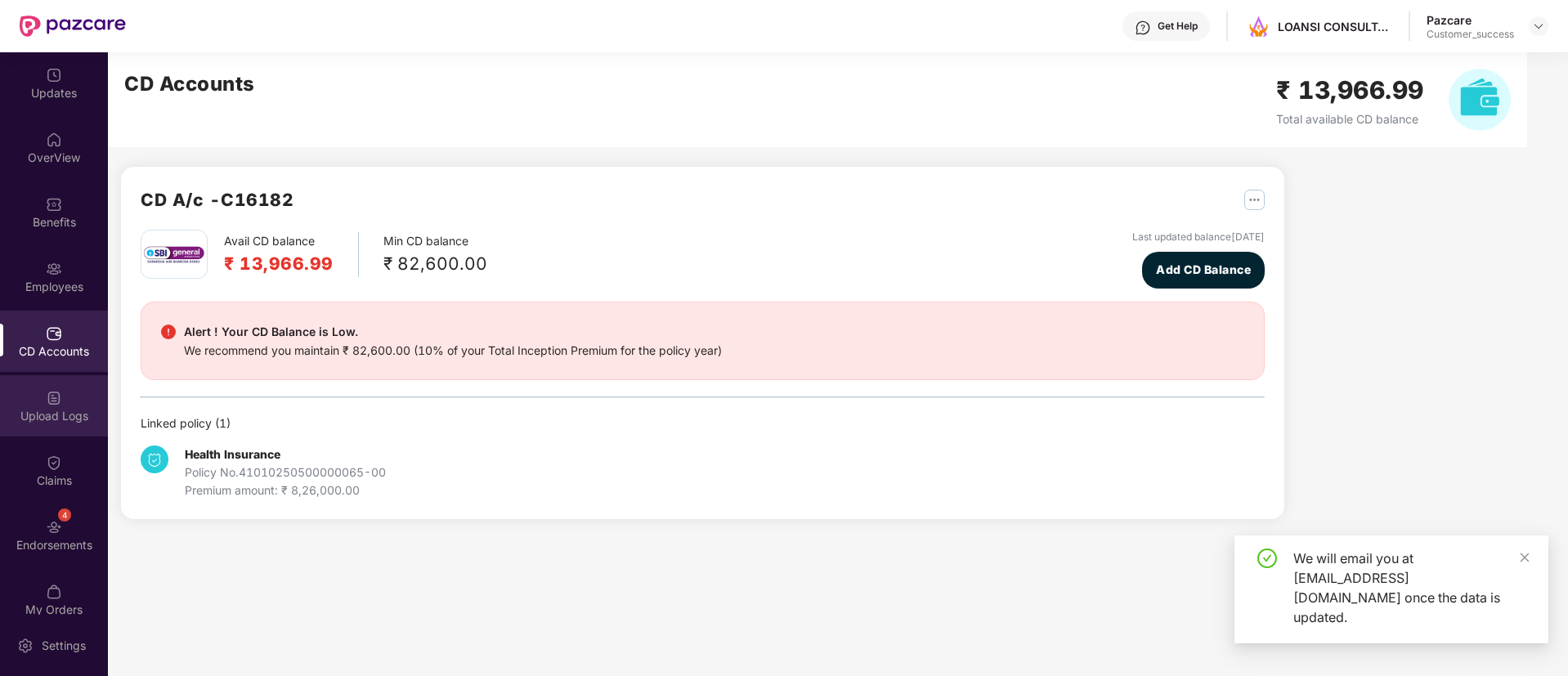
click at [55, 394] on img at bounding box center [53, 397] width 16 height 16
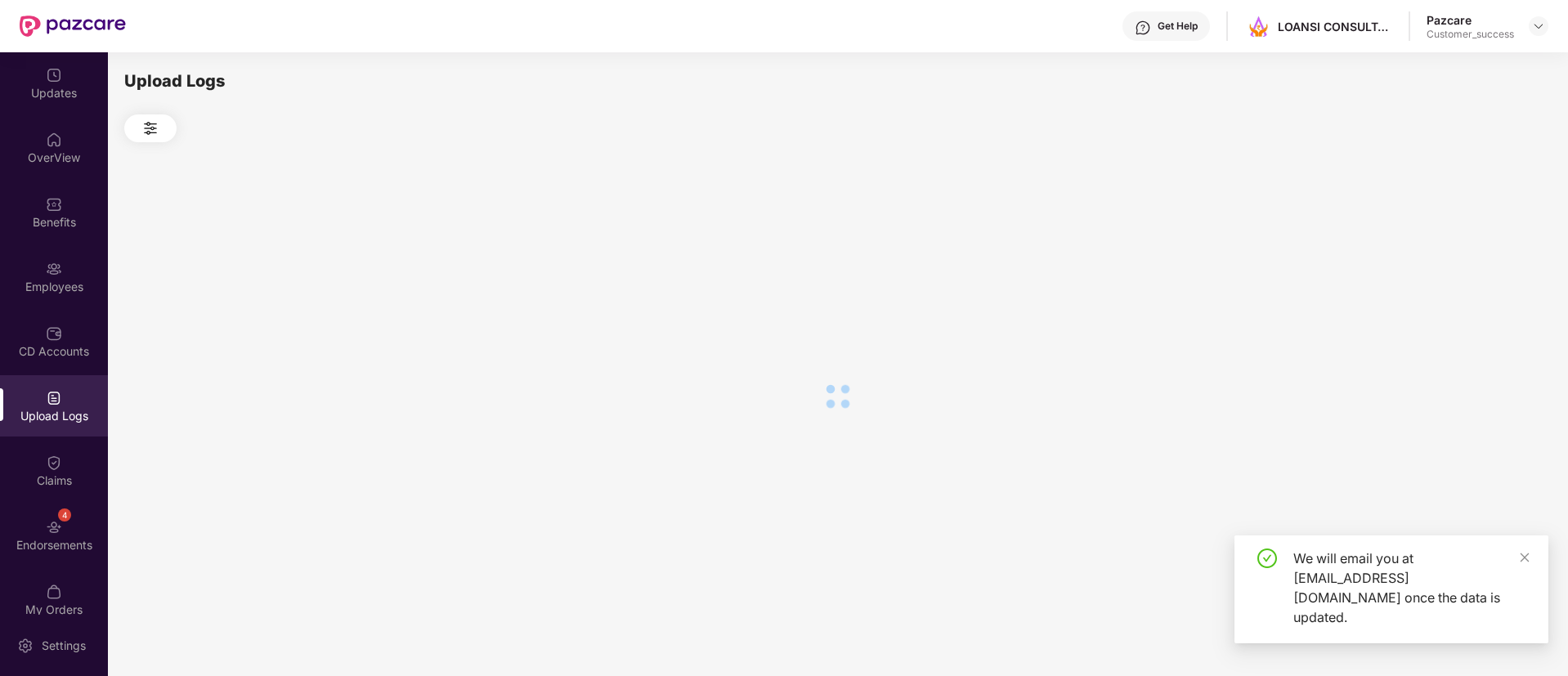
click at [55, 394] on img at bounding box center [53, 397] width 16 height 16
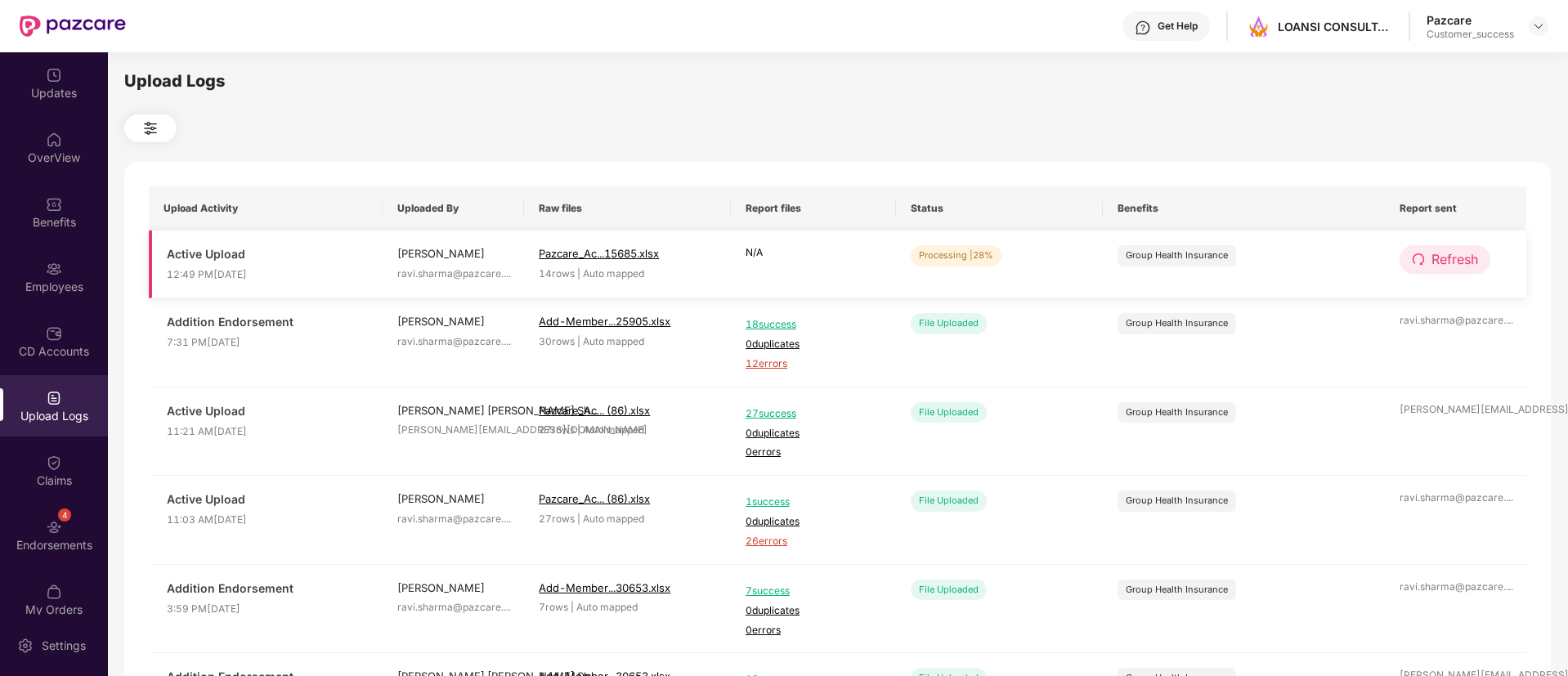
click at [1437, 250] on span "Refresh" at bounding box center [1455, 259] width 47 height 20
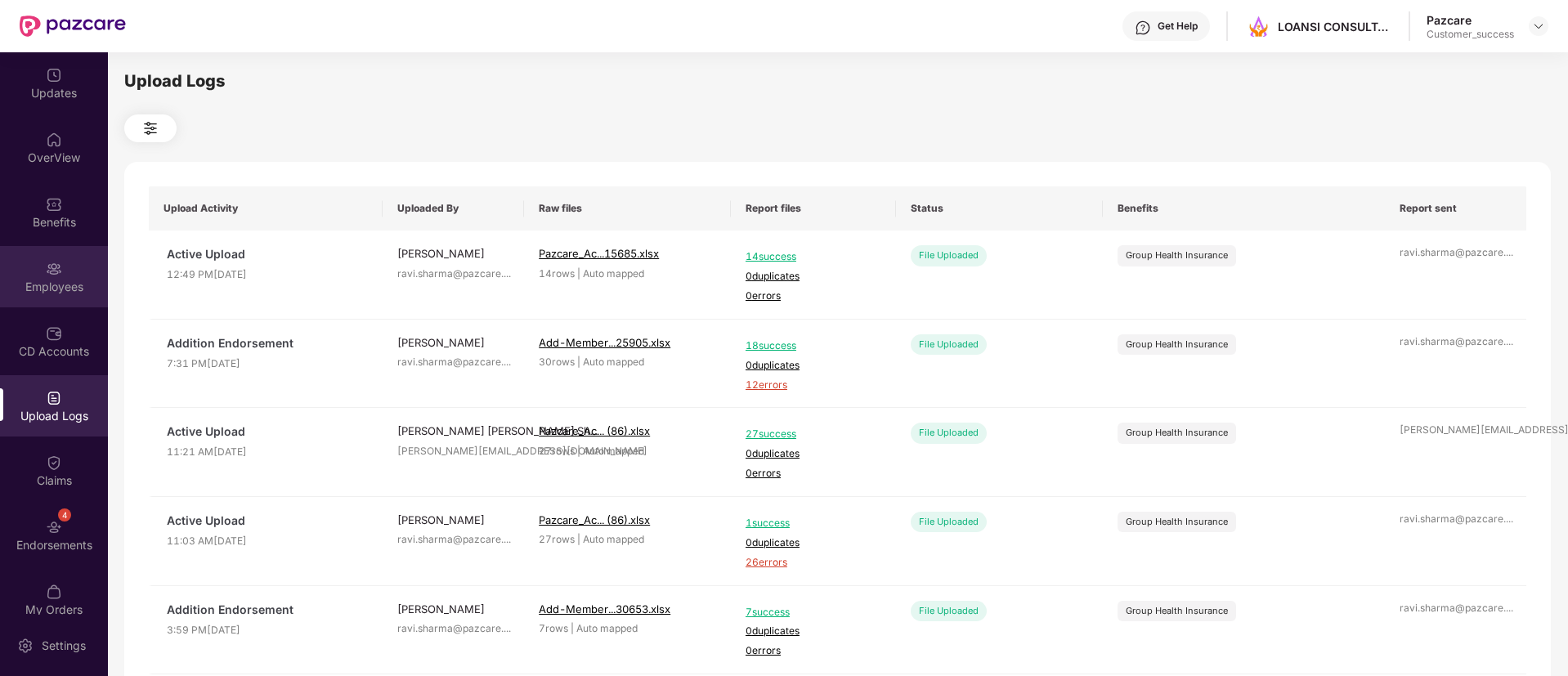
click at [42, 262] on div "Employees" at bounding box center [53, 276] width 108 height 61
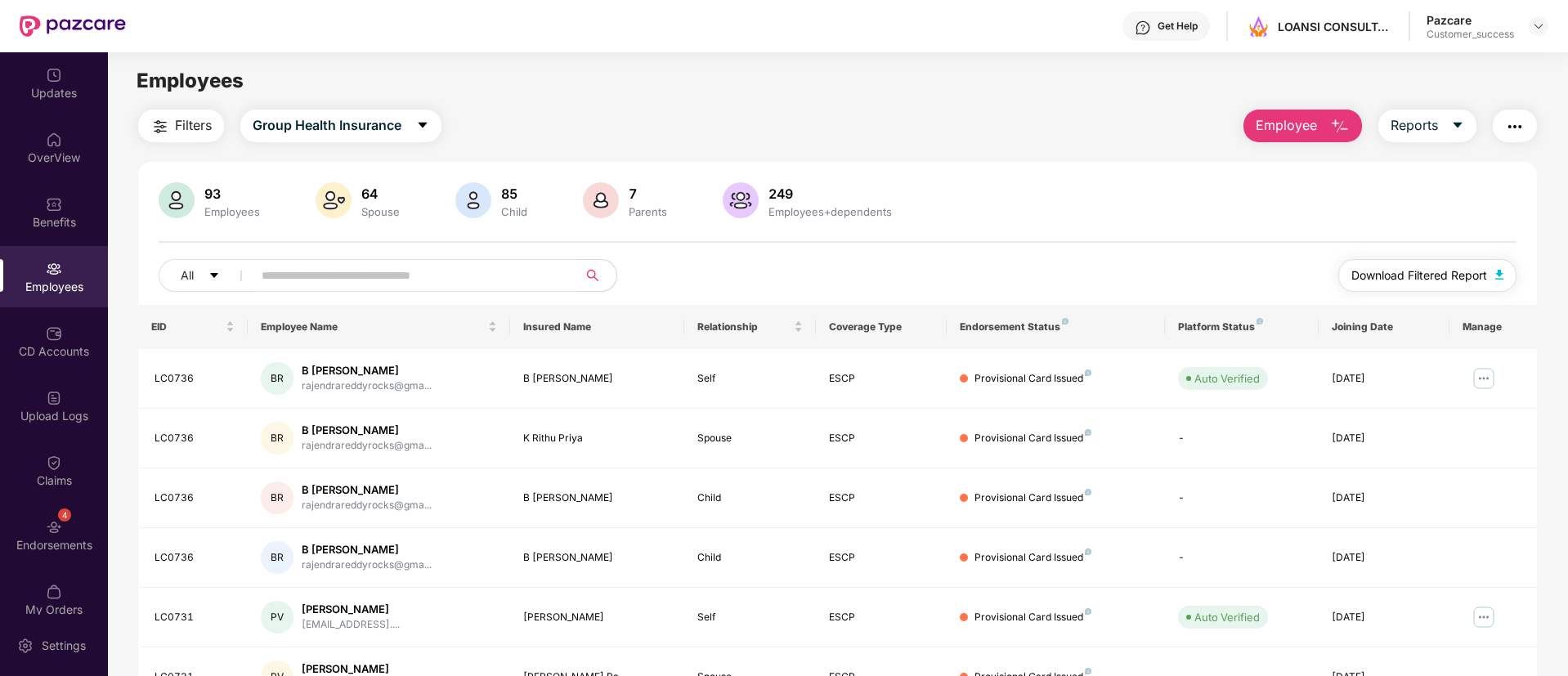
click at [1390, 286] on button "Download Filtered Report" at bounding box center [1427, 275] width 178 height 32
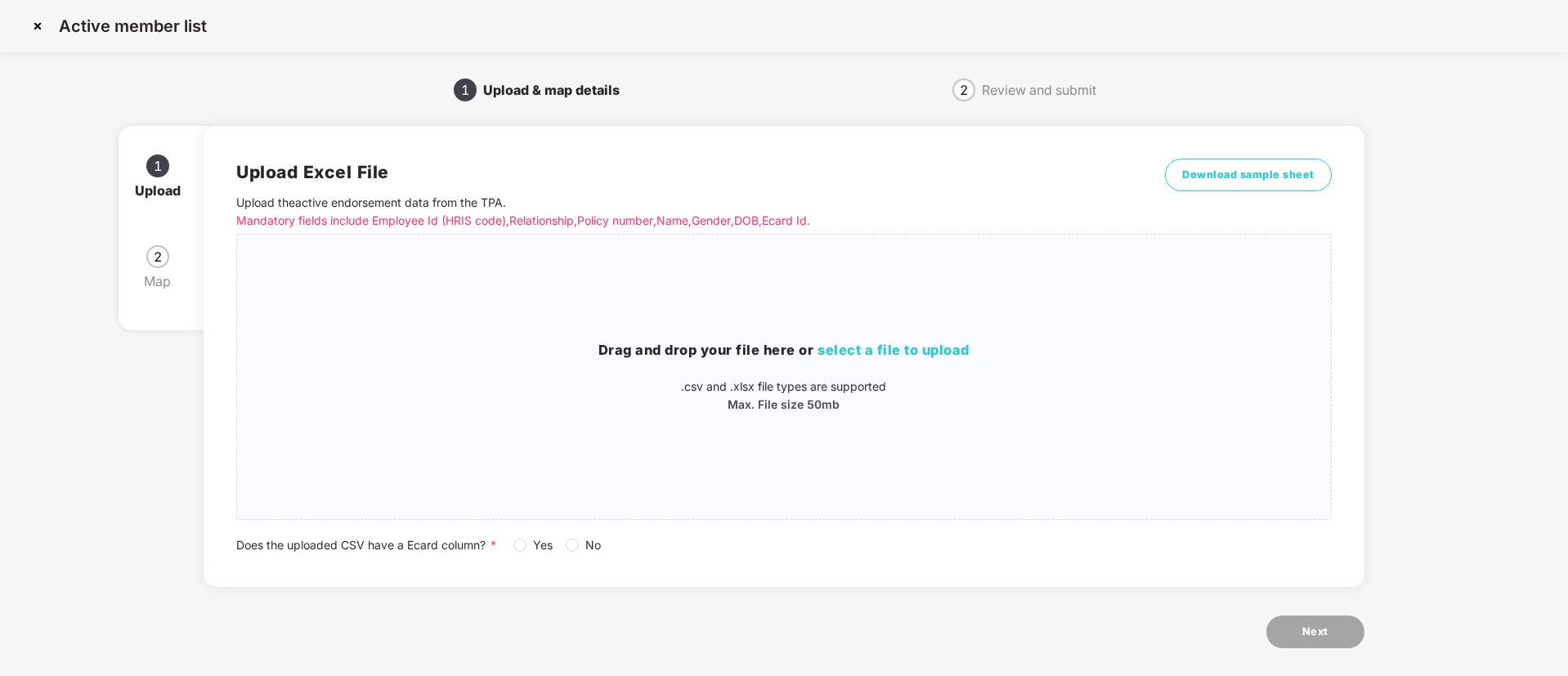
click at [28, 25] on img at bounding box center [37, 26] width 26 height 26
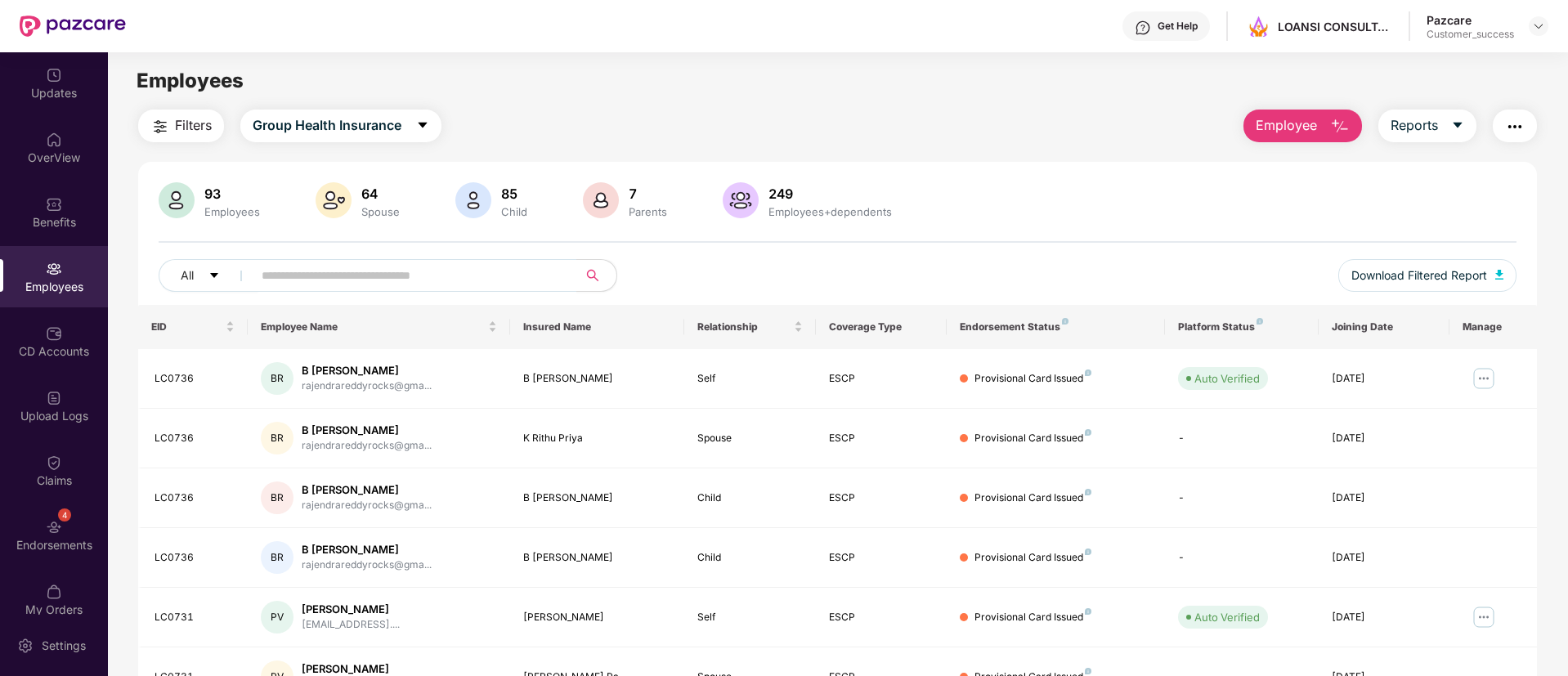
click at [1539, 14] on div "Pazcare Customer_success" at bounding box center [1488, 27] width 122 height 29
click at [1542, 22] on img at bounding box center [1538, 27] width 13 height 13
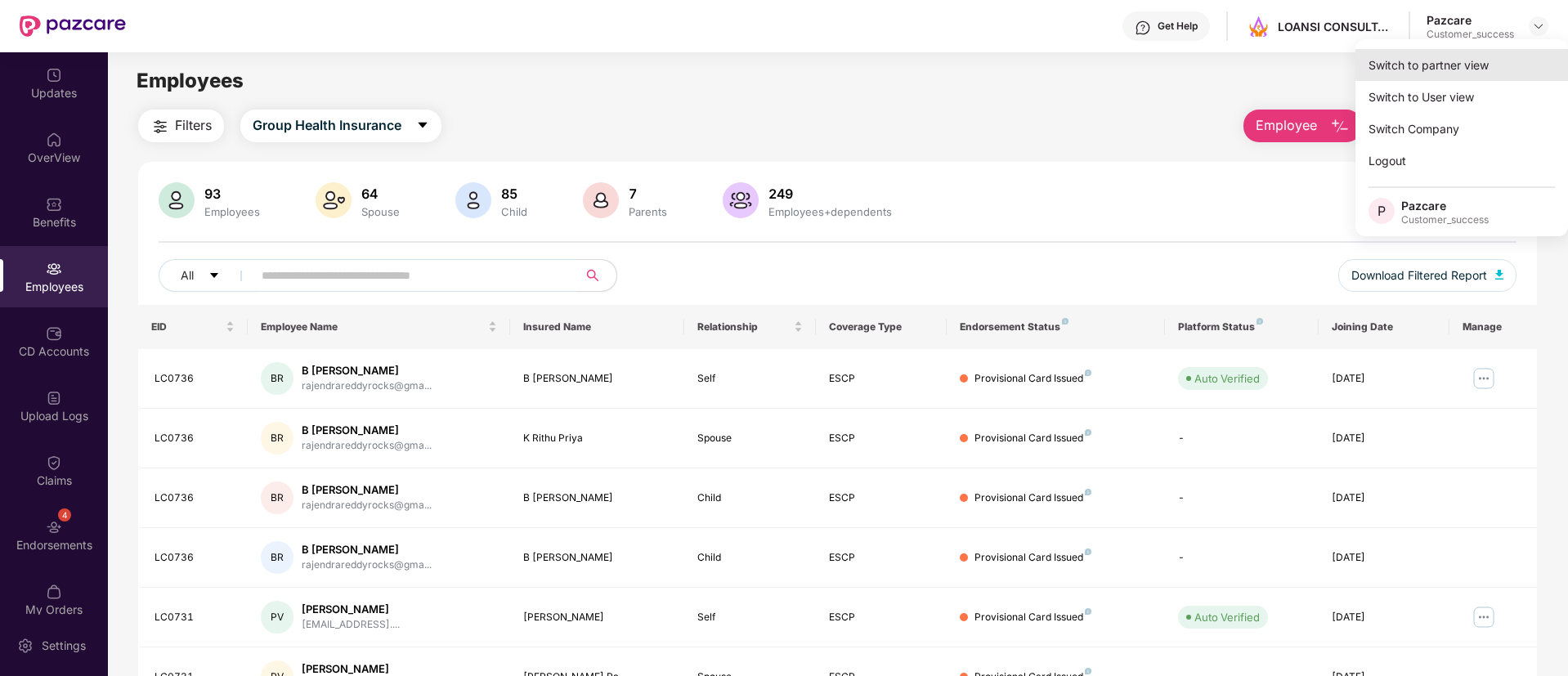
click at [1446, 70] on div "Switch to partner view" at bounding box center [1461, 64] width 212 height 31
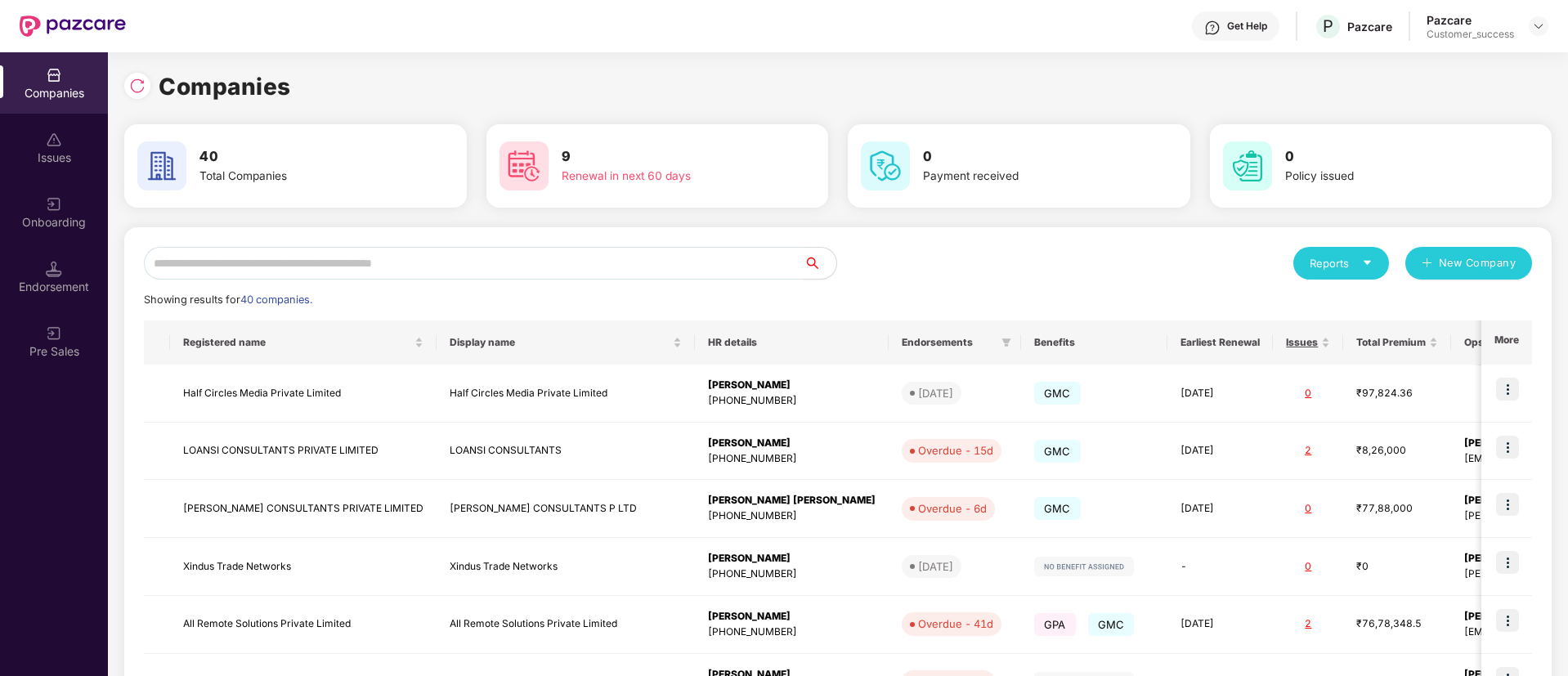
drag, startPoint x: 482, startPoint y: 285, endPoint x: 476, endPoint y: 277, distance: 10.0
click at [476, 277] on div "Reports New Company Showing results for 40 companies. Registered name Display n…" at bounding box center [837, 624] width 1388 height 754
click at [476, 277] on input "text" at bounding box center [473, 263] width 660 height 32
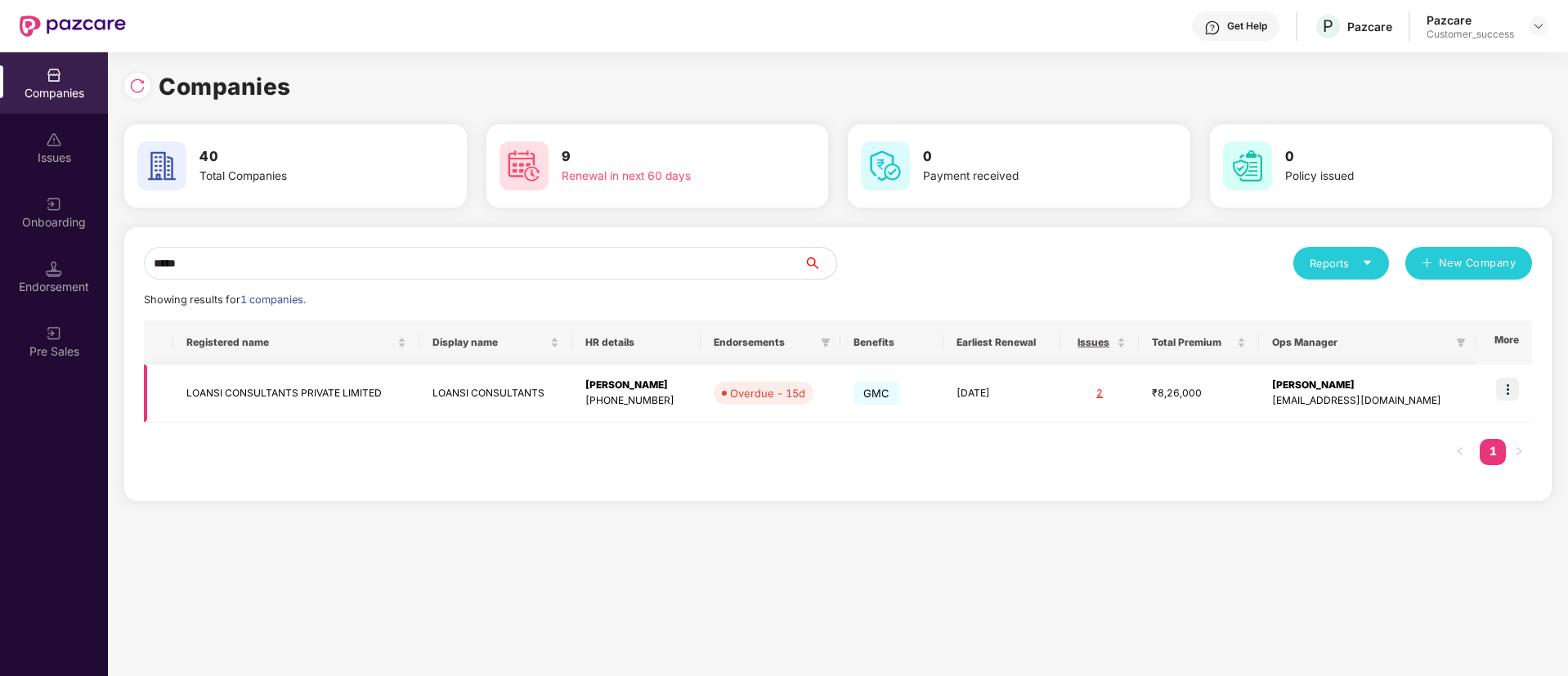
type input "*****"
click at [1518, 387] on img at bounding box center [1508, 389] width 23 height 23
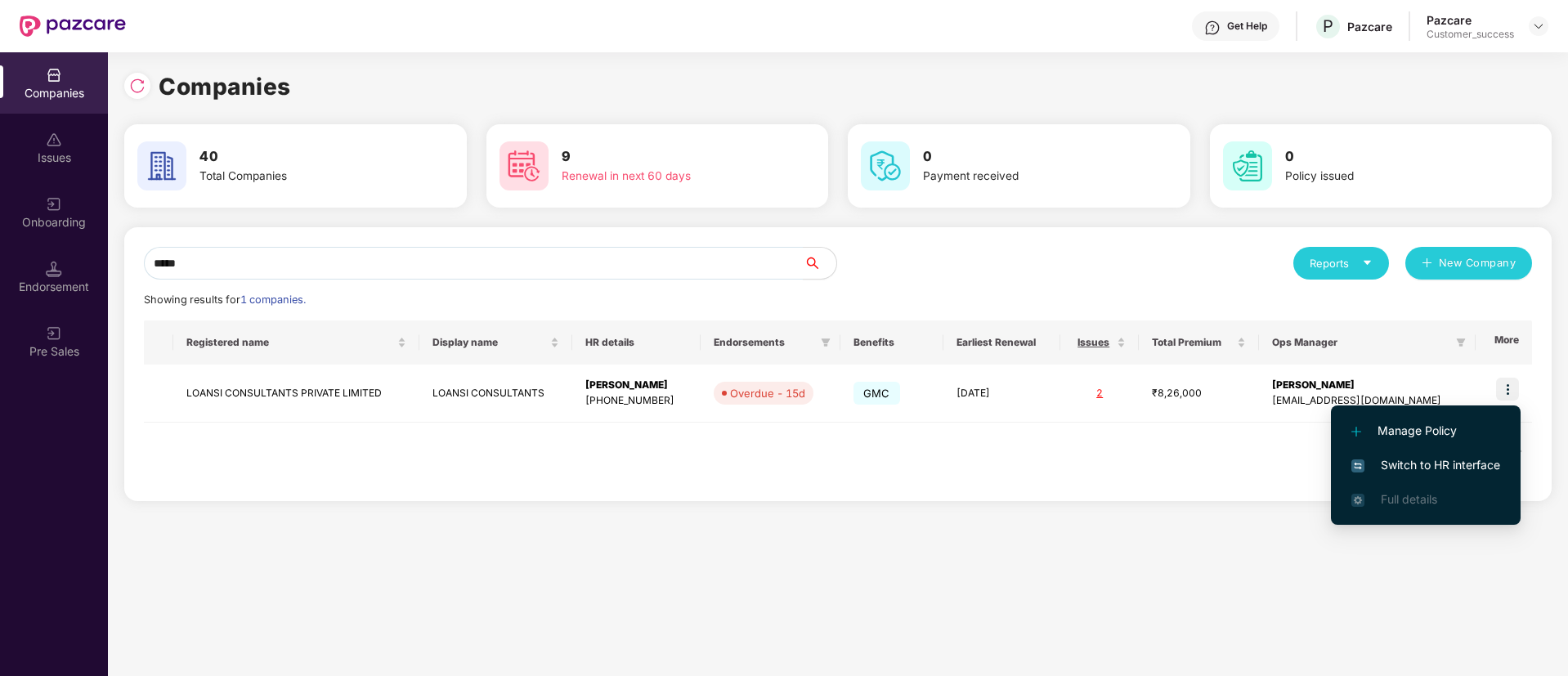
click at [1417, 459] on span "Switch to HR interface" at bounding box center [1426, 465] width 149 height 18
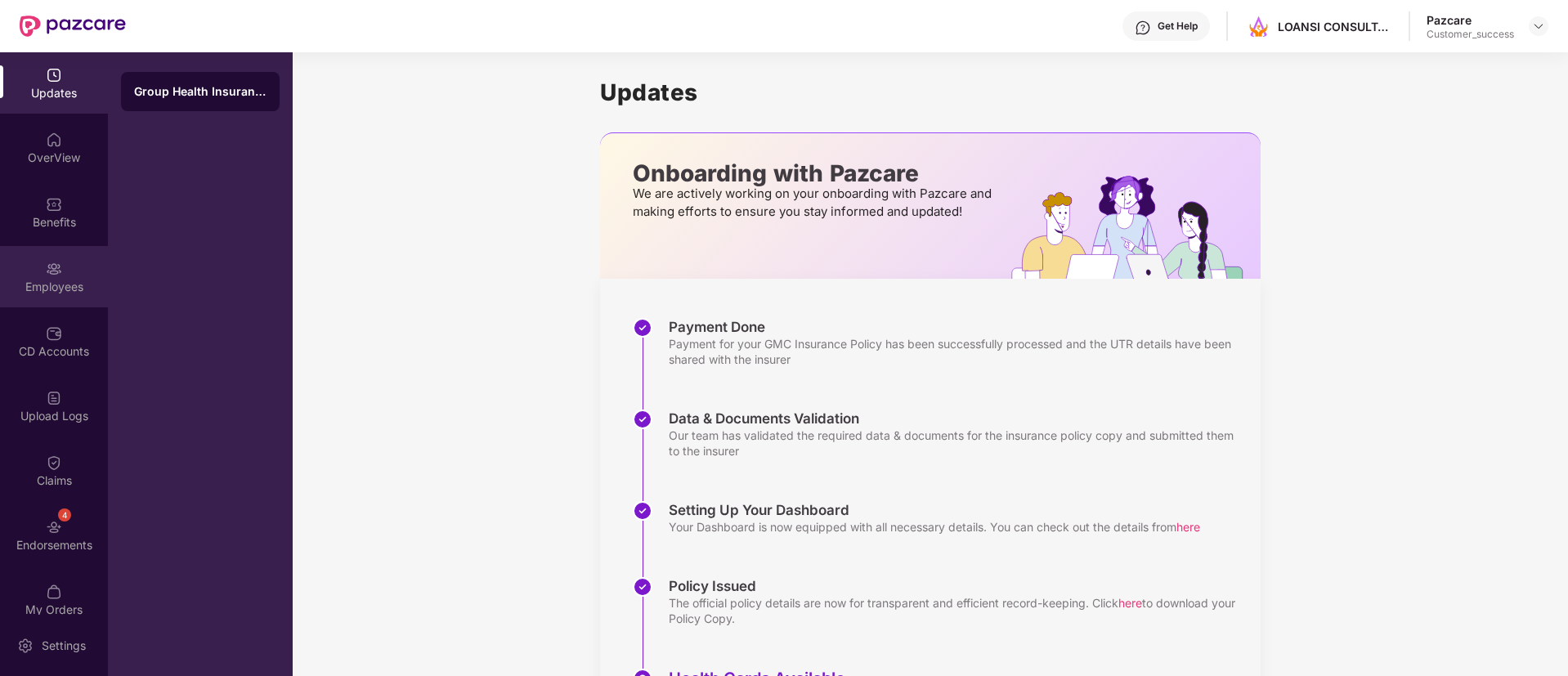
click at [56, 268] on img at bounding box center [53, 268] width 16 height 16
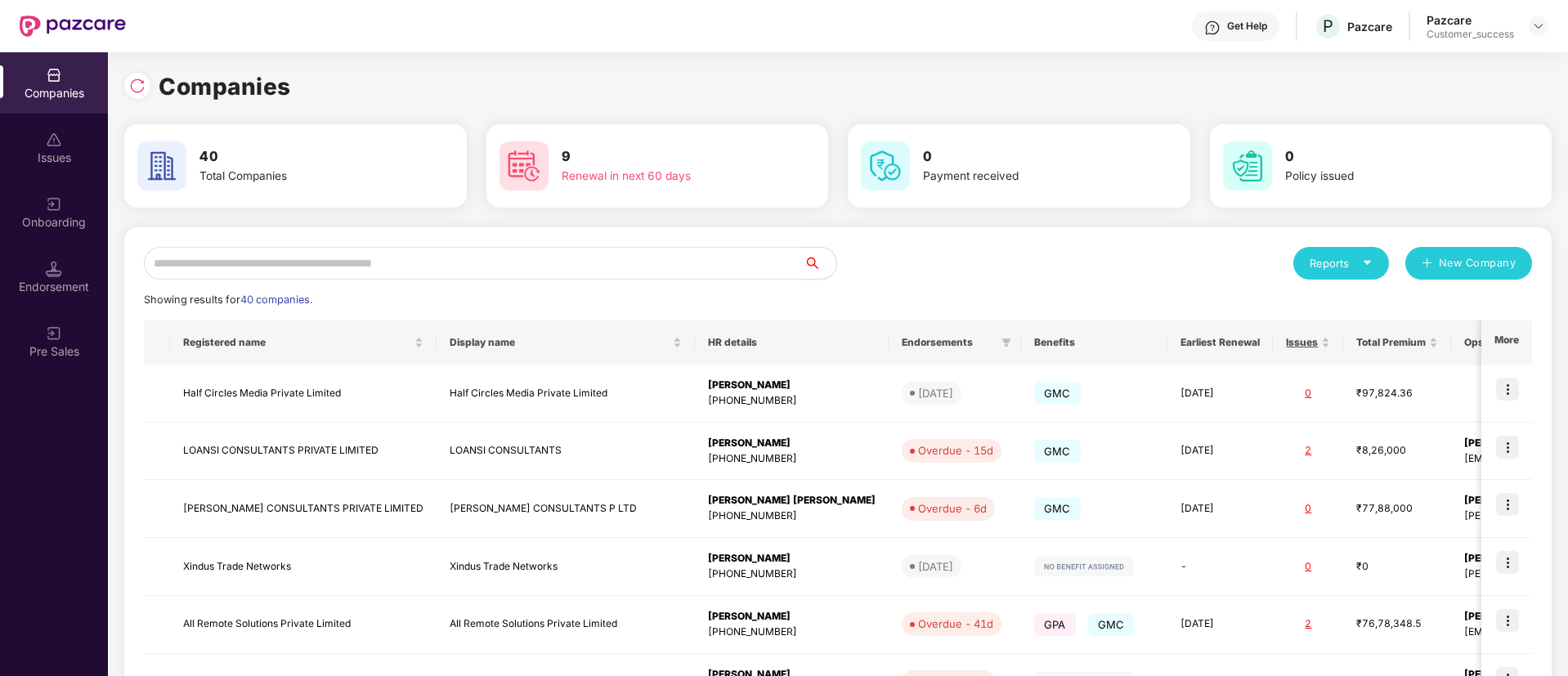
click at [291, 268] on input "text" at bounding box center [473, 263] width 660 height 32
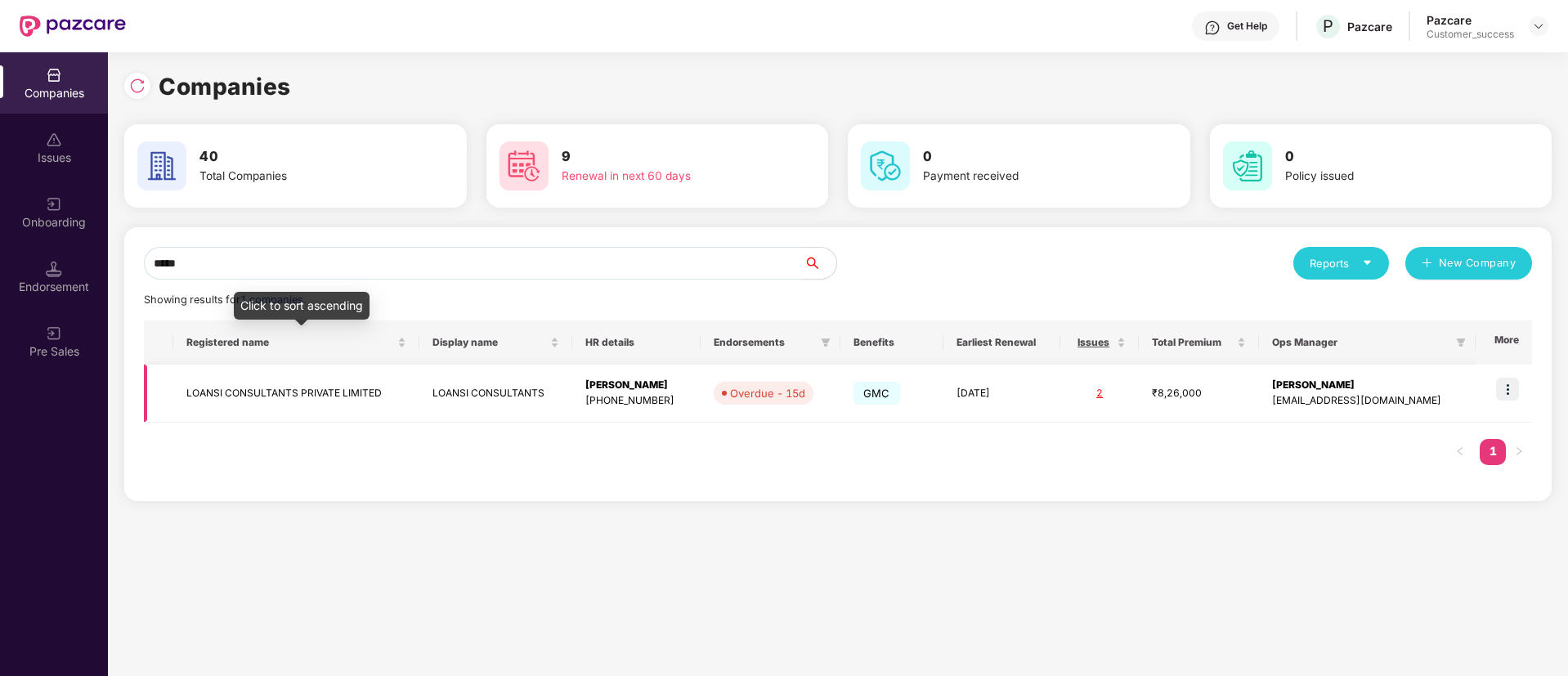
type input "*****"
click at [374, 388] on td "LOANSI CONSULTANTS PRIVATE LIMITED" at bounding box center [296, 393] width 246 height 58
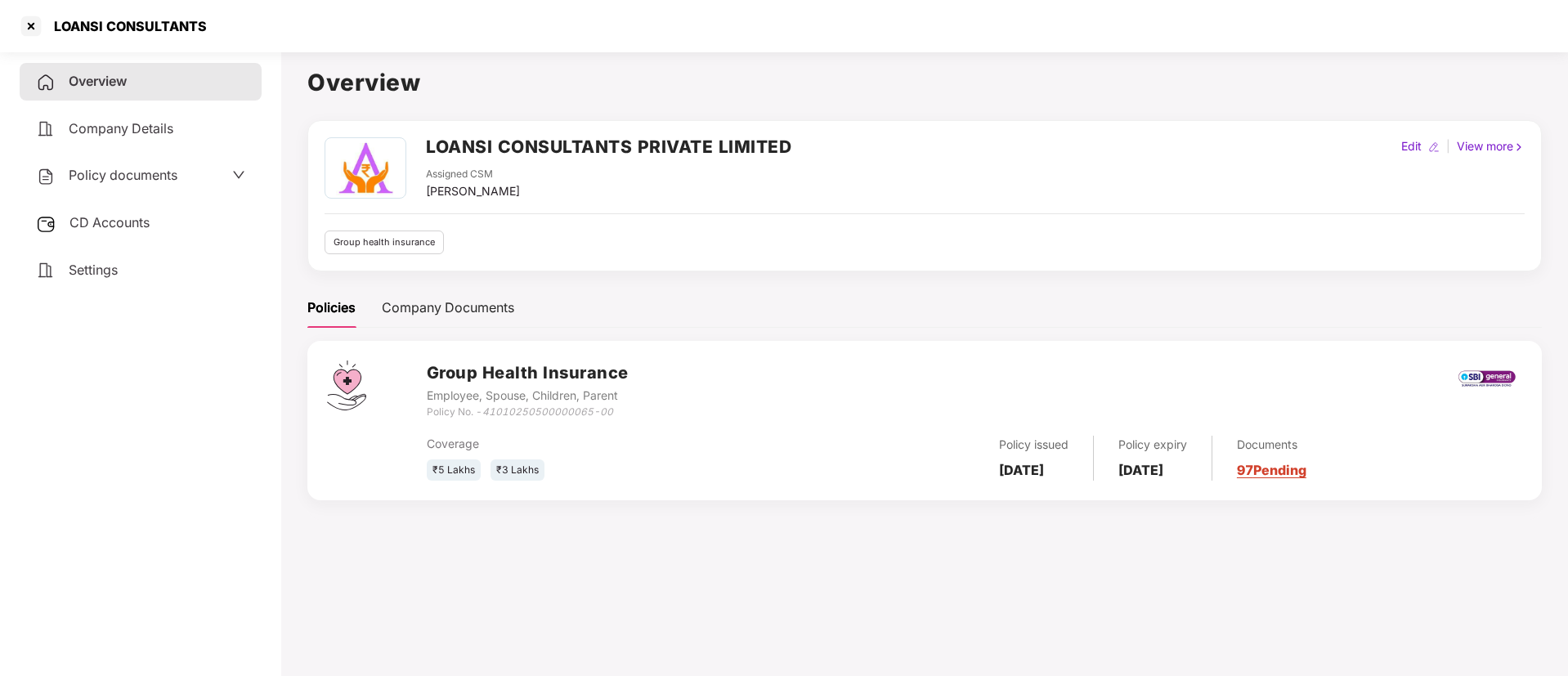
click at [131, 220] on span "CD Accounts" at bounding box center [110, 222] width 80 height 16
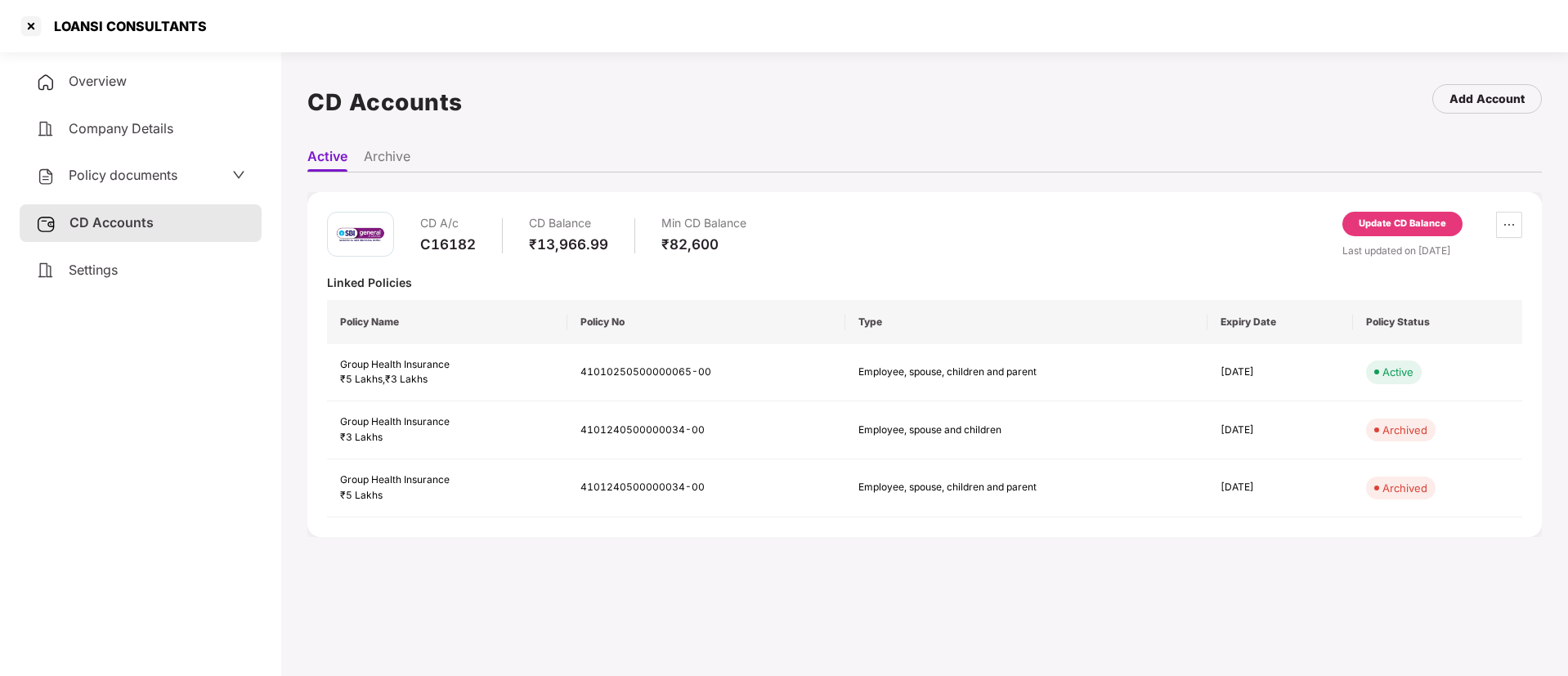
click at [1396, 231] on div "Update CD Balance" at bounding box center [1402, 224] width 120 height 25
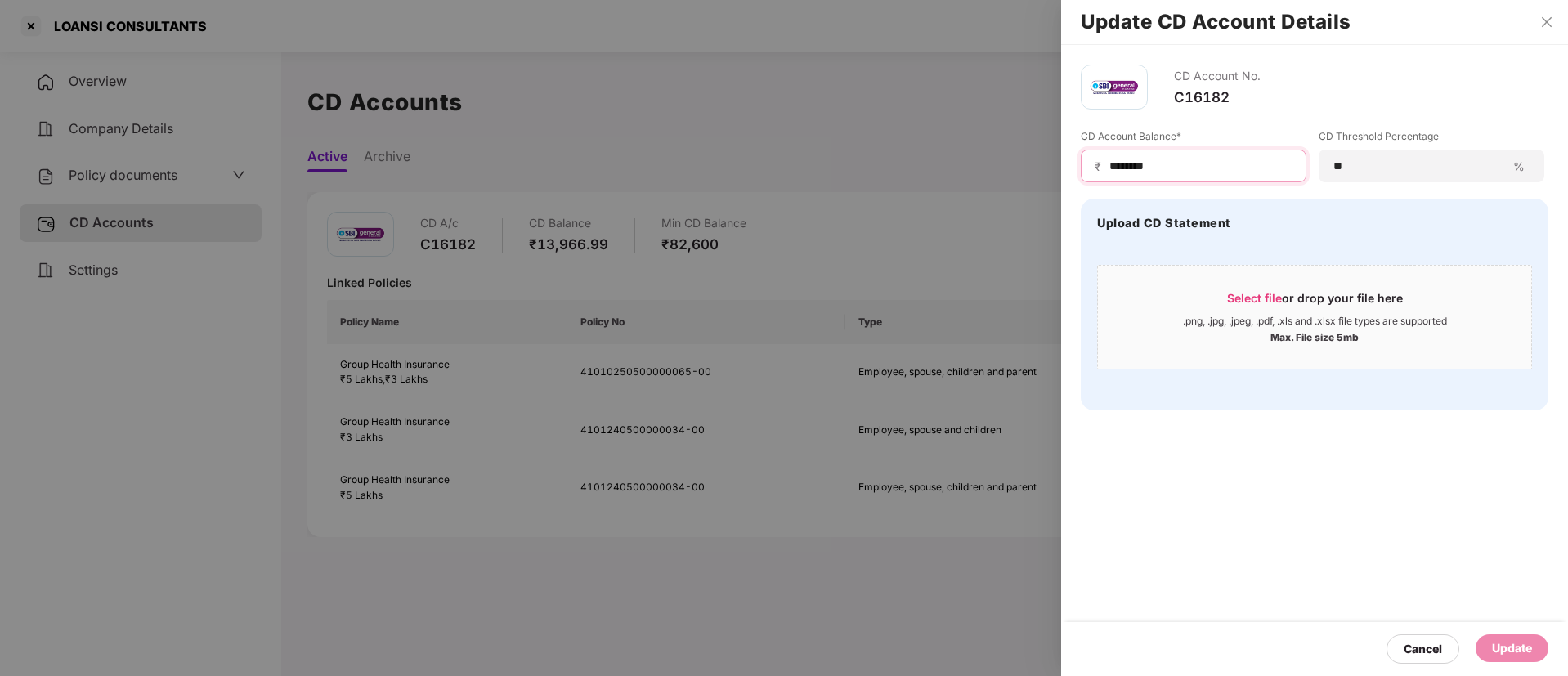
click at [1226, 163] on input "********" at bounding box center [1200, 167] width 185 height 17
paste input
type input "********"
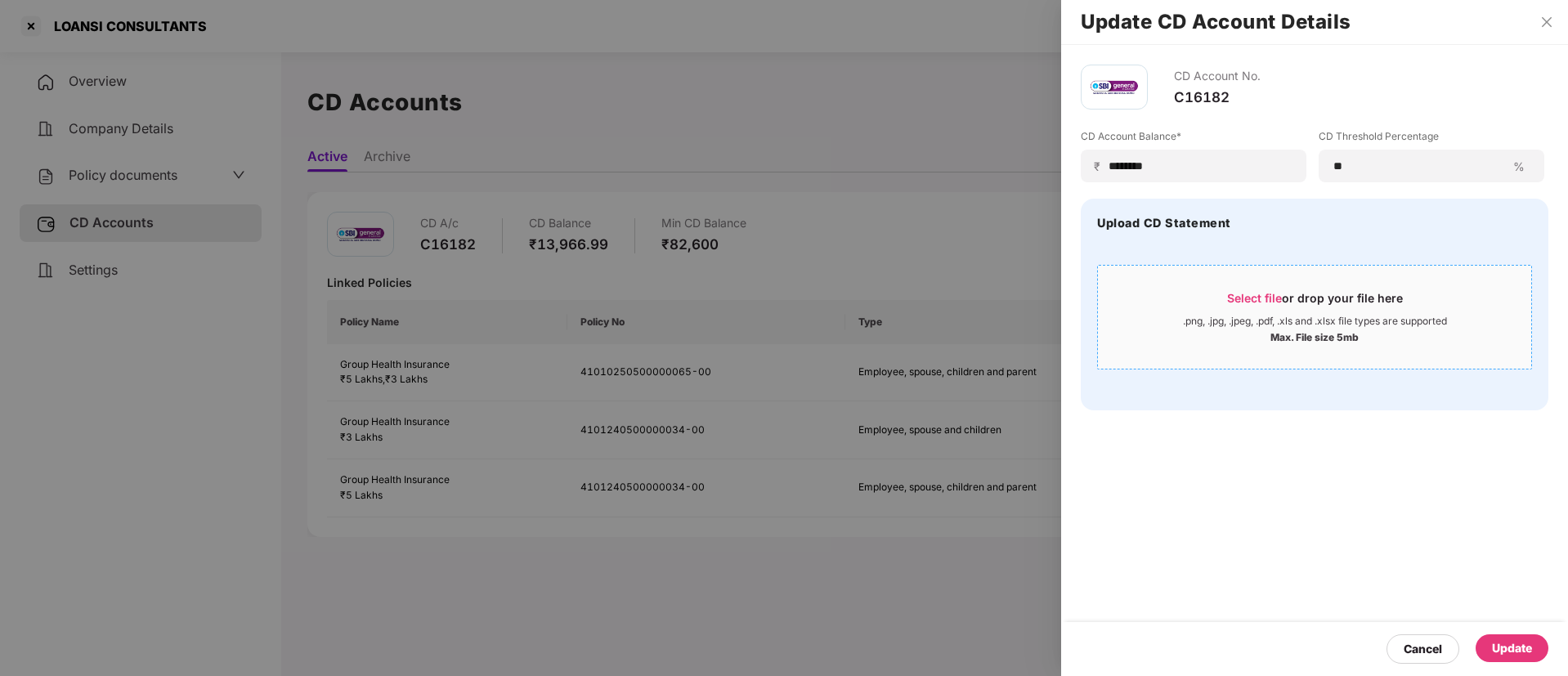
click at [1266, 297] on span "Select file" at bounding box center [1255, 298] width 55 height 14
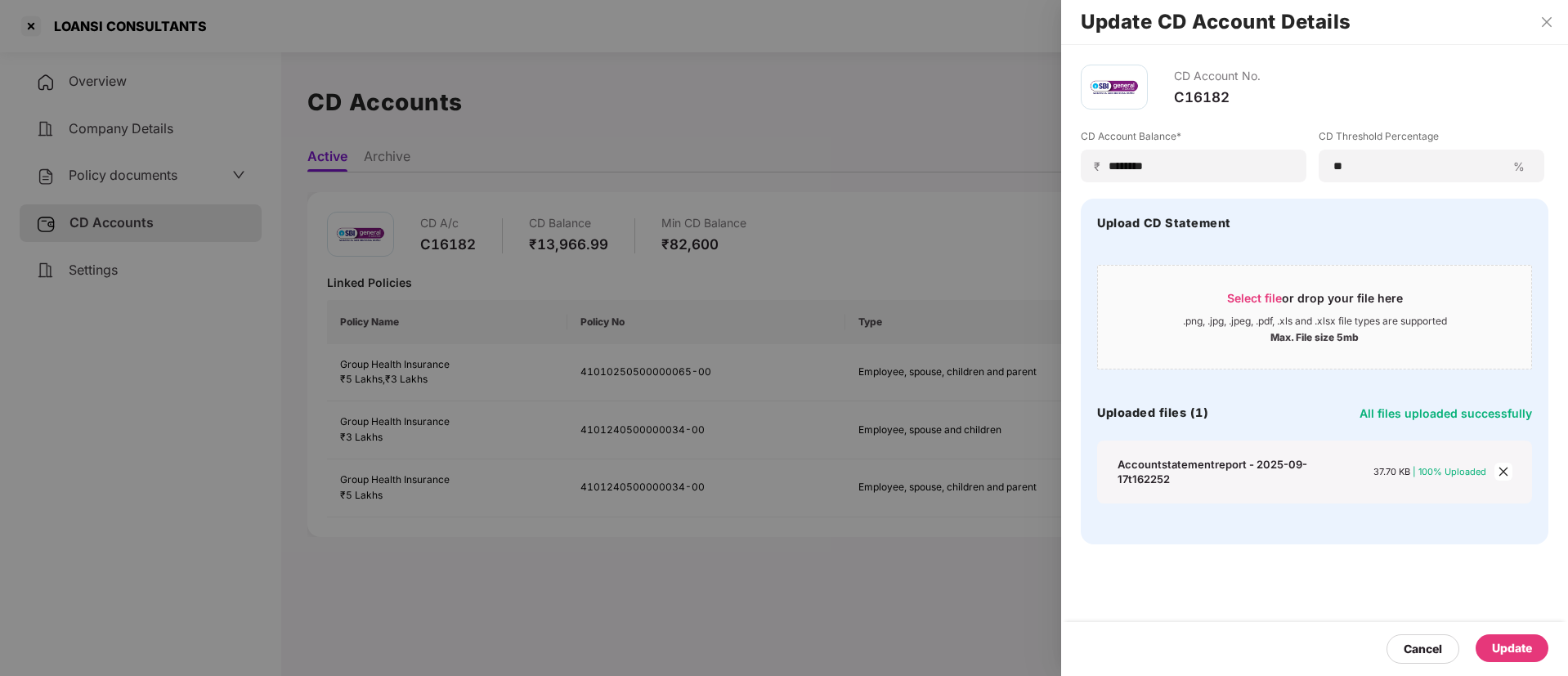
click at [1509, 641] on div "Update" at bounding box center [1512, 647] width 40 height 18
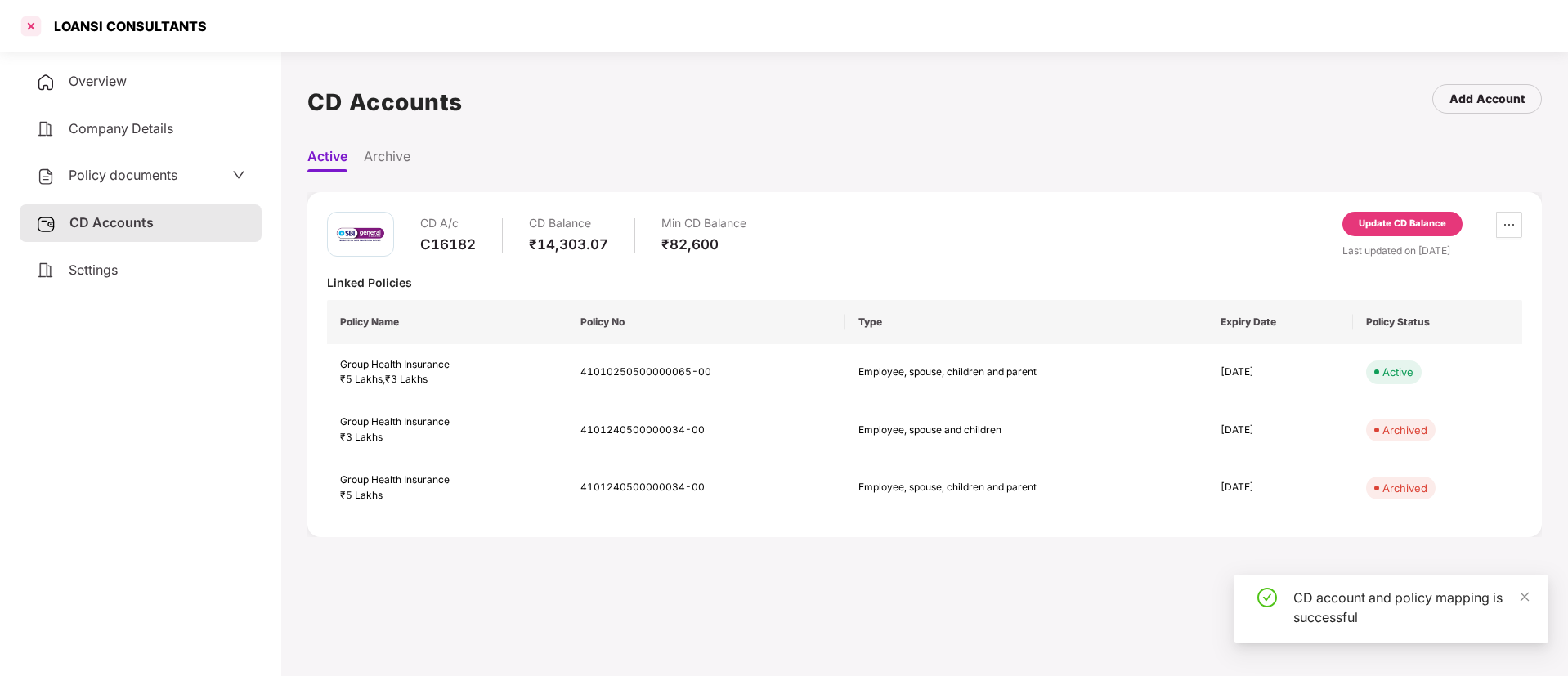
click at [30, 20] on div at bounding box center [30, 26] width 26 height 26
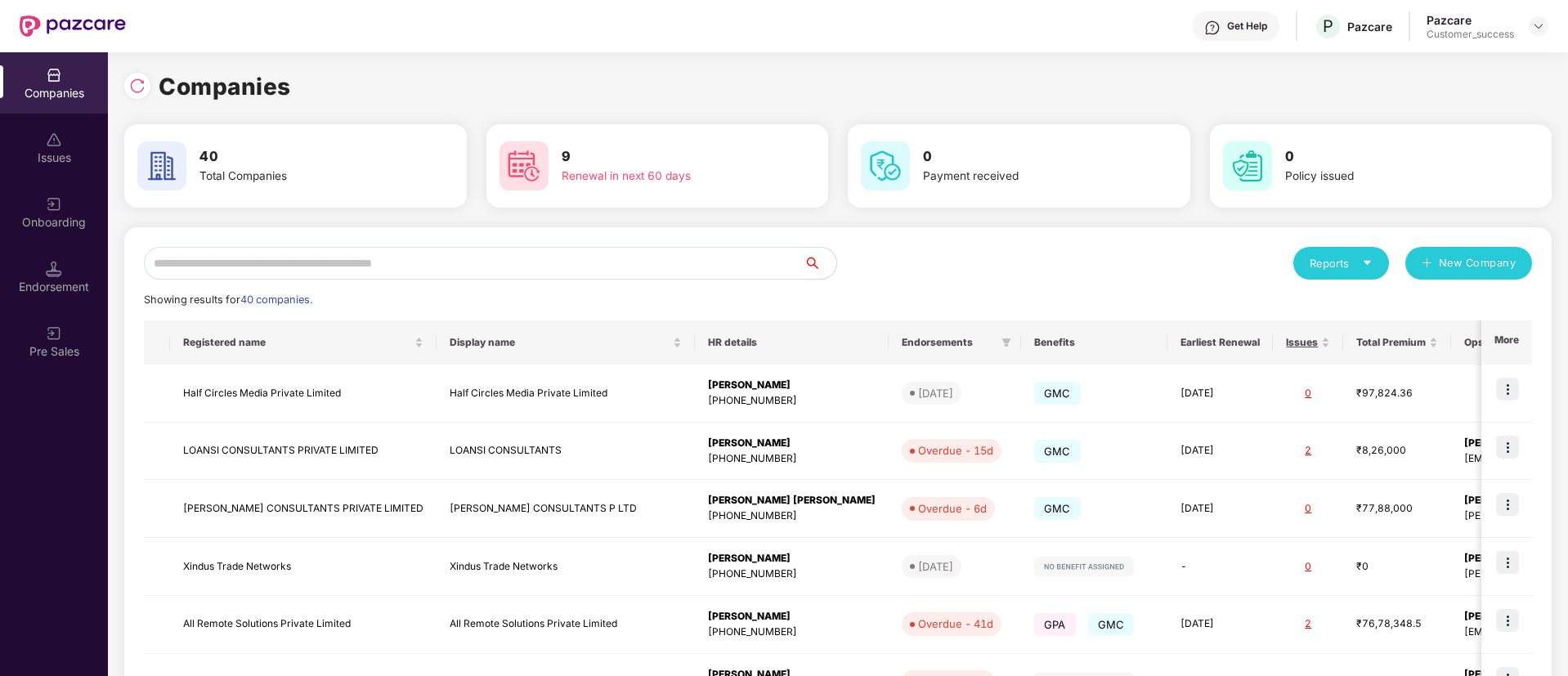
click at [632, 273] on input "text" at bounding box center [473, 263] width 660 height 32
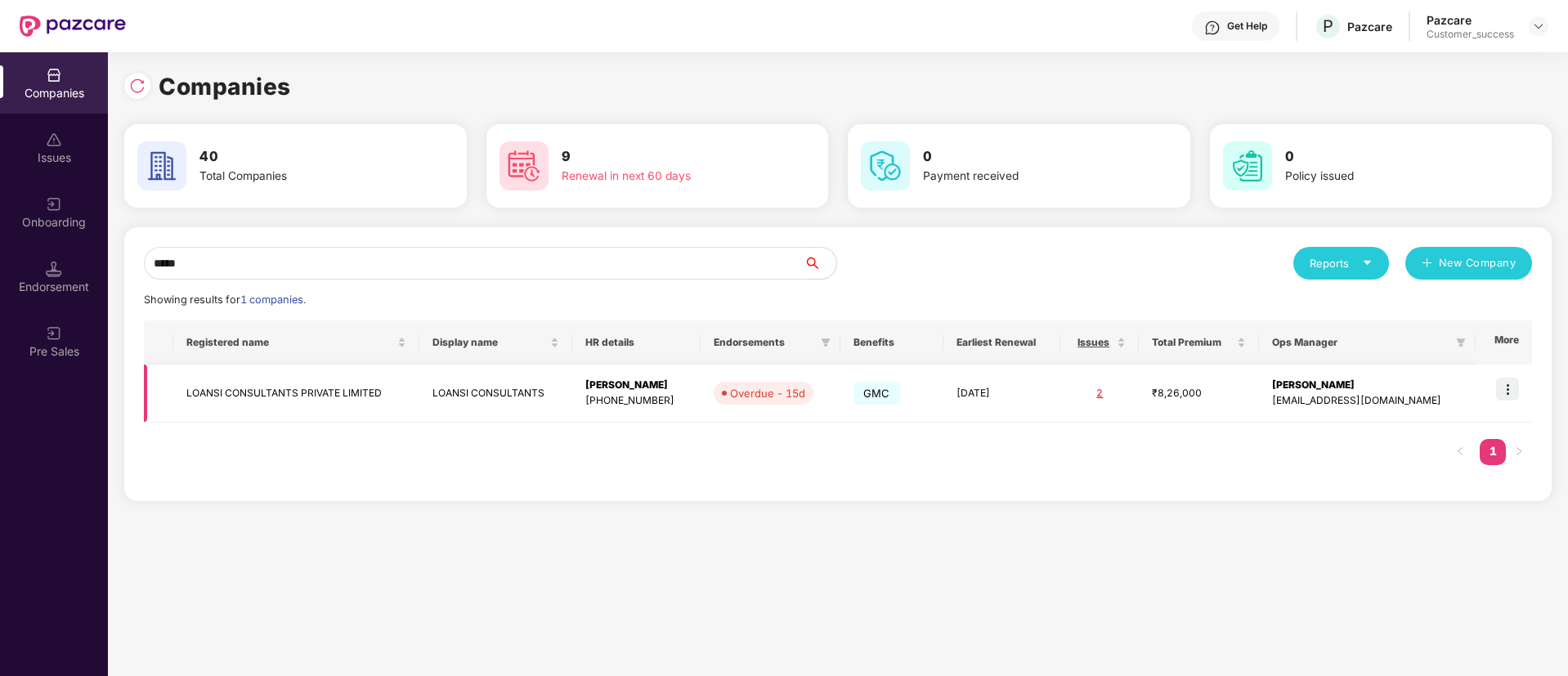
type input "*****"
click at [1502, 384] on img at bounding box center [1508, 389] width 23 height 23
